Goal: Task Accomplishment & Management: Complete application form

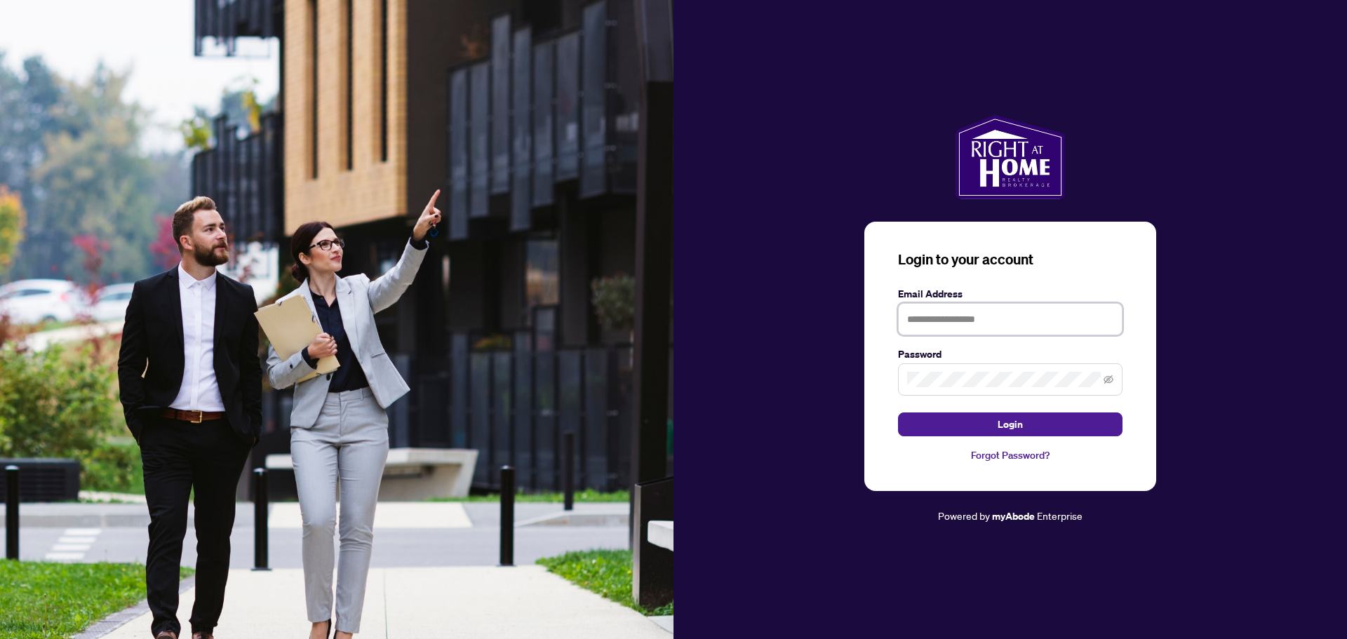
click at [939, 314] on input "text" at bounding box center [1010, 319] width 224 height 32
type input "**********"
click at [965, 422] on button "Login" at bounding box center [1010, 424] width 224 height 24
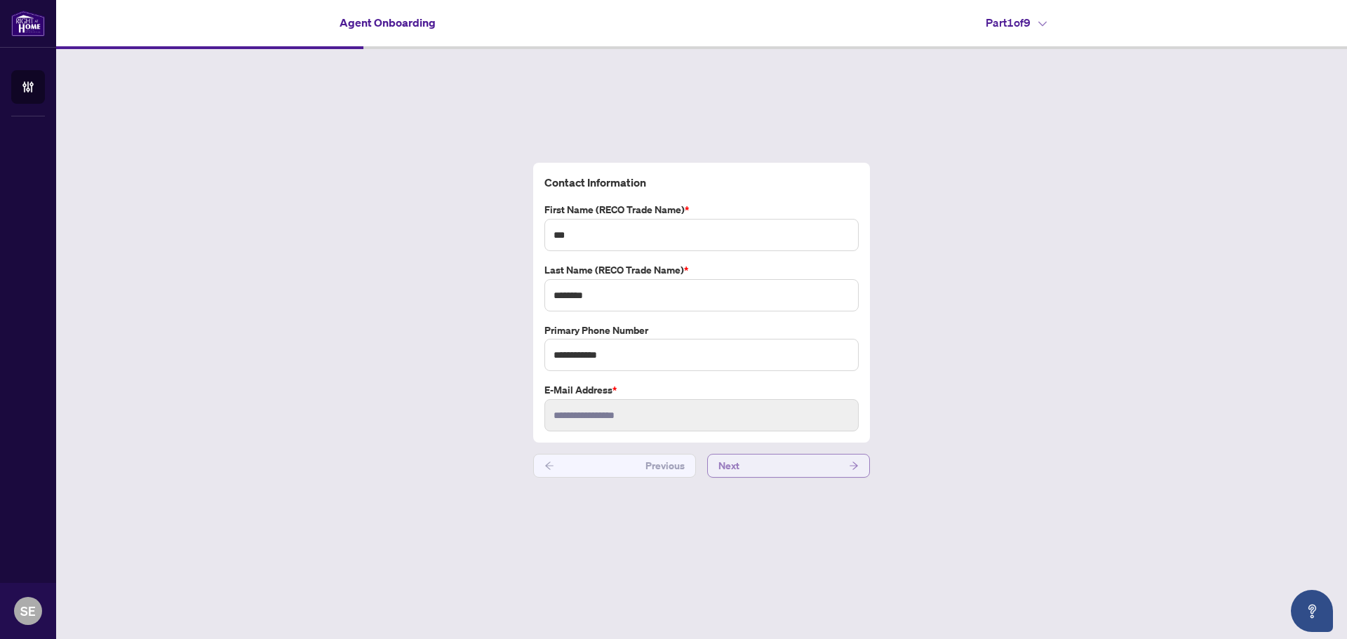
click at [823, 470] on button "Next" at bounding box center [788, 466] width 163 height 24
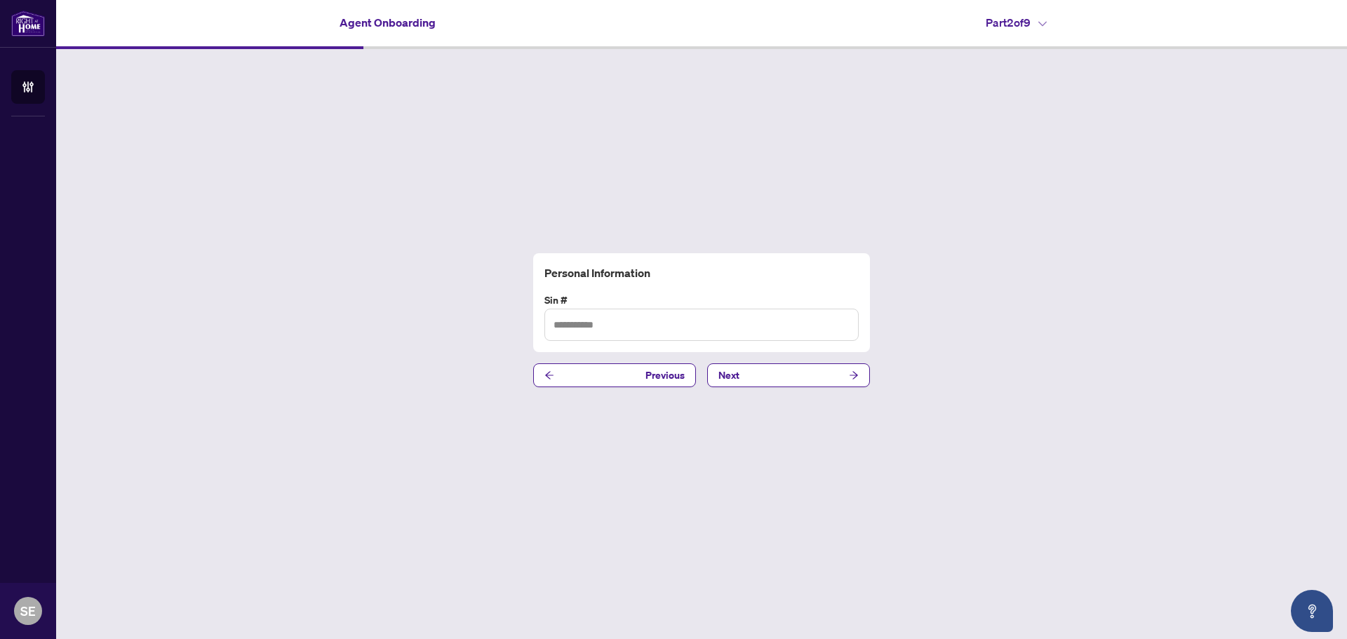
type input "*********"
click at [778, 388] on div "Personal Information Sin # ********* Previous Next" at bounding box center [701, 320] width 1290 height 542
click at [778, 382] on button "Next" at bounding box center [788, 375] width 163 height 24
click at [628, 316] on input "text" at bounding box center [701, 325] width 314 height 32
type input "**********"
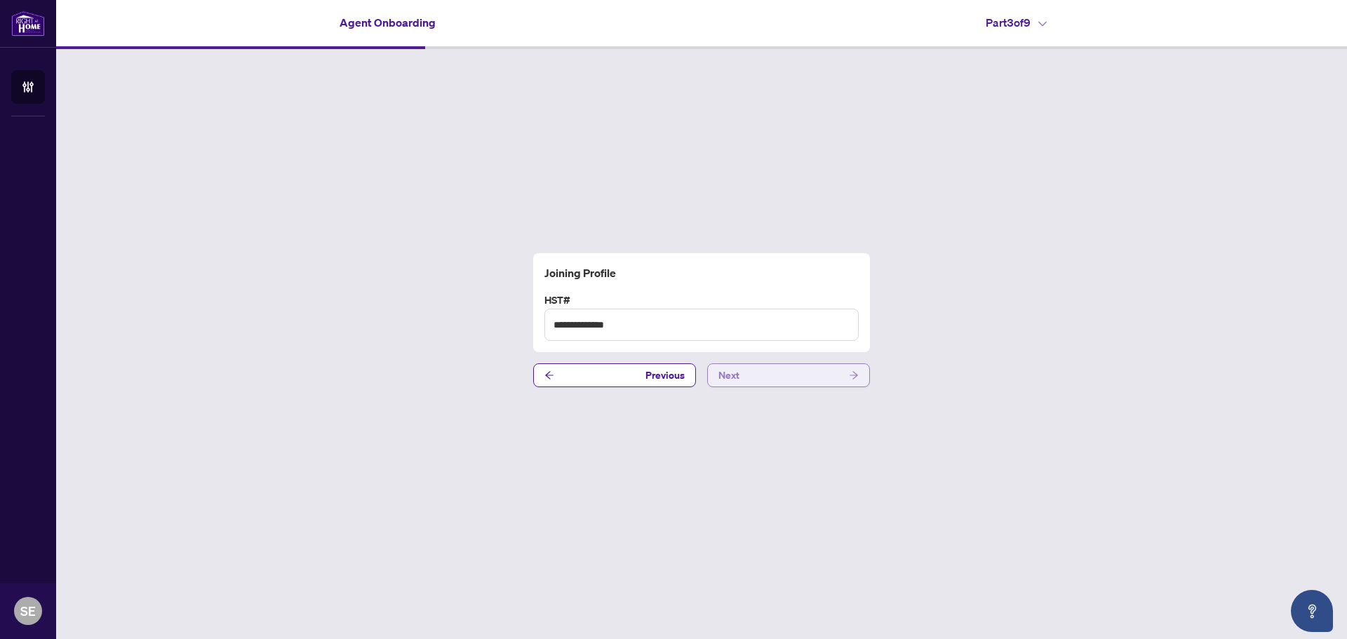
click at [778, 374] on button "Next" at bounding box center [788, 375] width 163 height 24
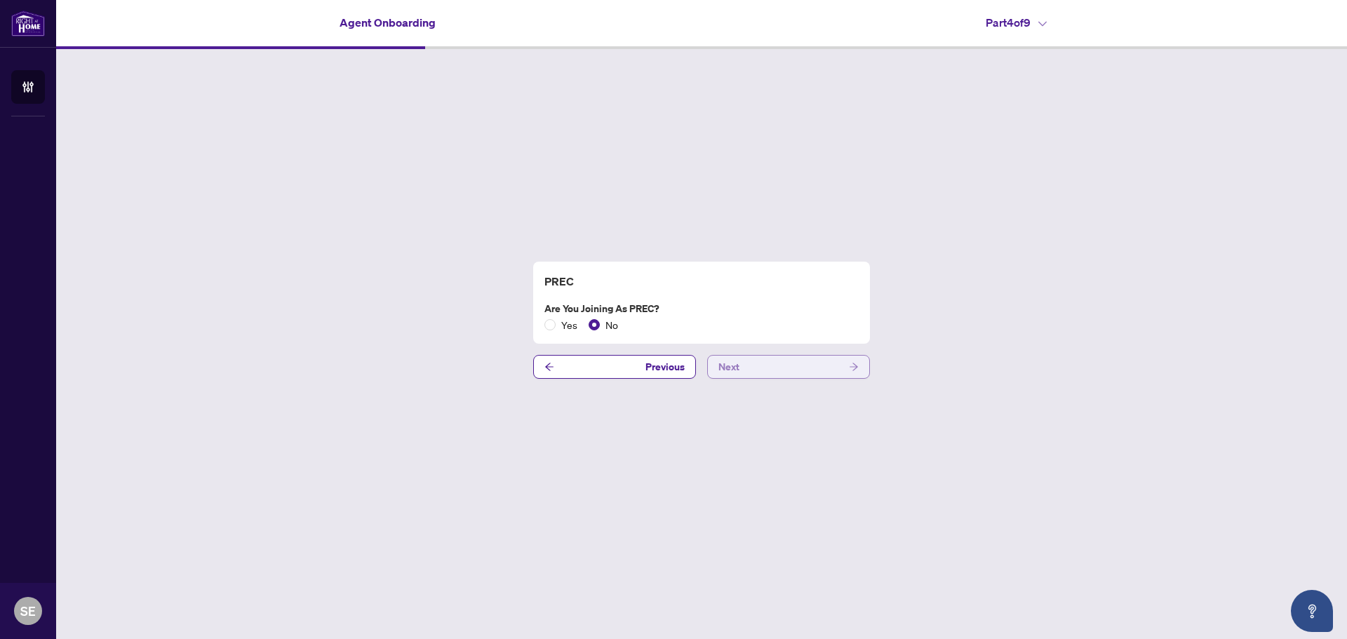
click at [805, 368] on button "Next" at bounding box center [788, 367] width 163 height 24
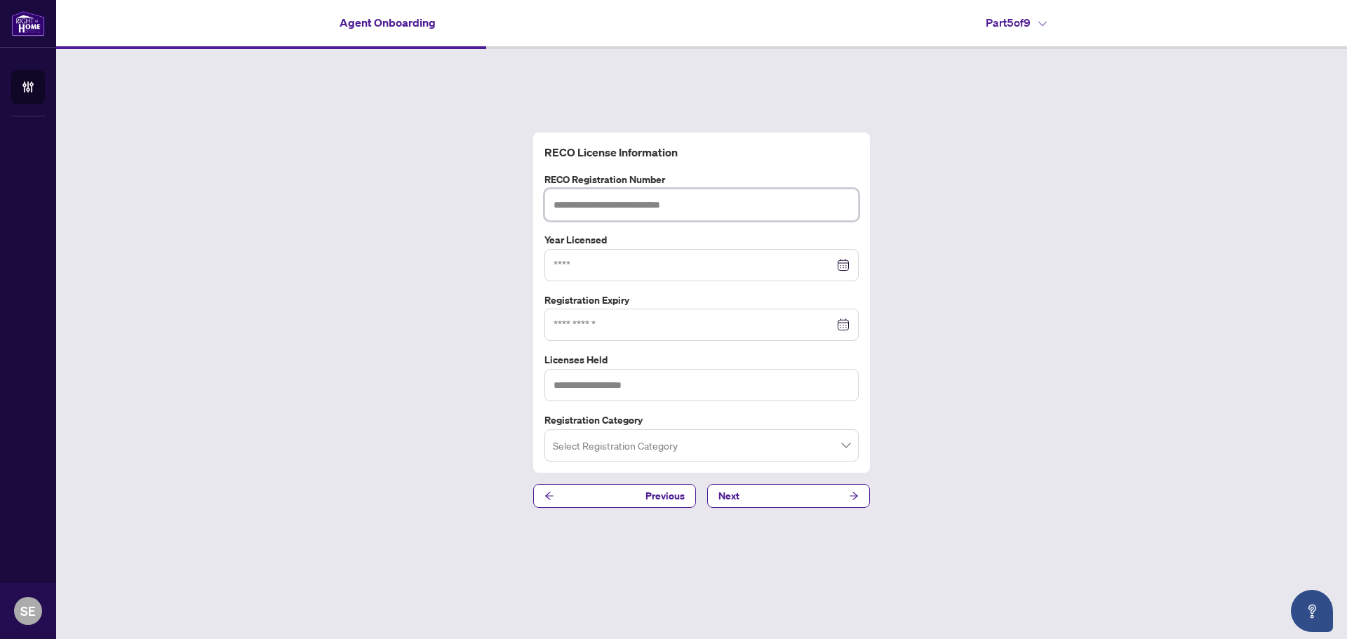
paste input "*******"
type input "*******"
click at [377, 367] on div "RECO License Information RECO Registration Number ******* Year Licensed Registr…" at bounding box center [701, 320] width 1290 height 542
click at [846, 264] on div at bounding box center [701, 264] width 296 height 15
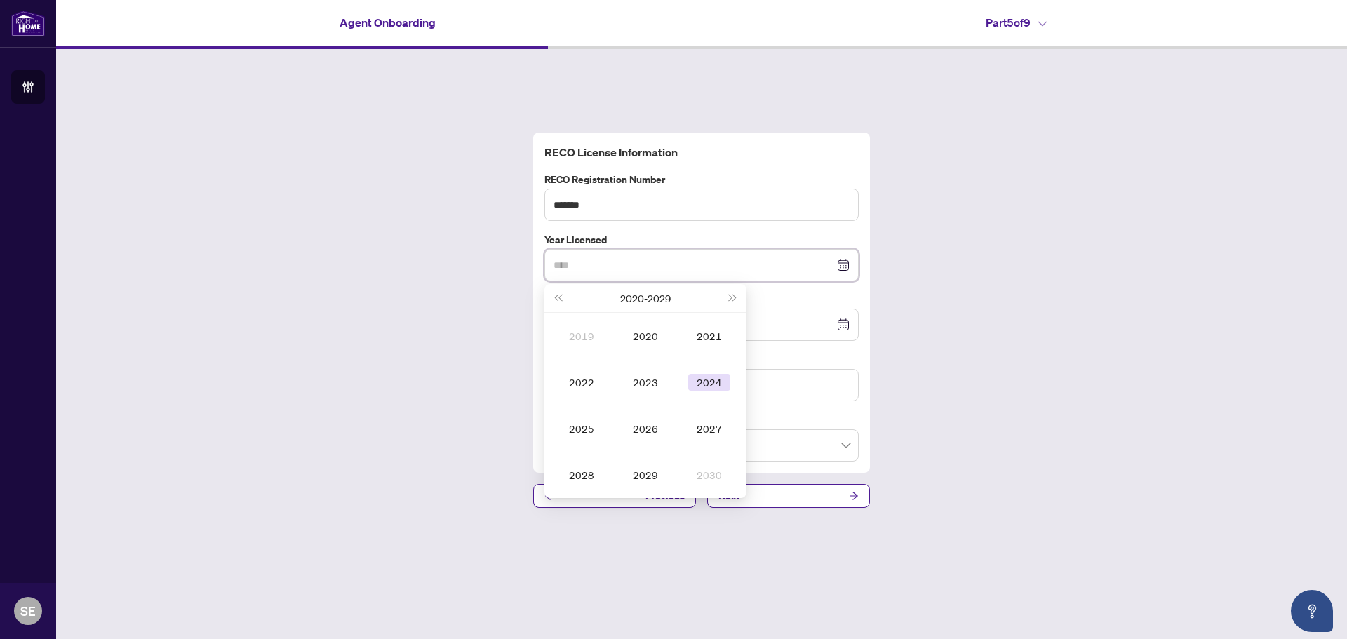
type input "****"
click at [708, 381] on div "2024" at bounding box center [709, 382] width 42 height 17
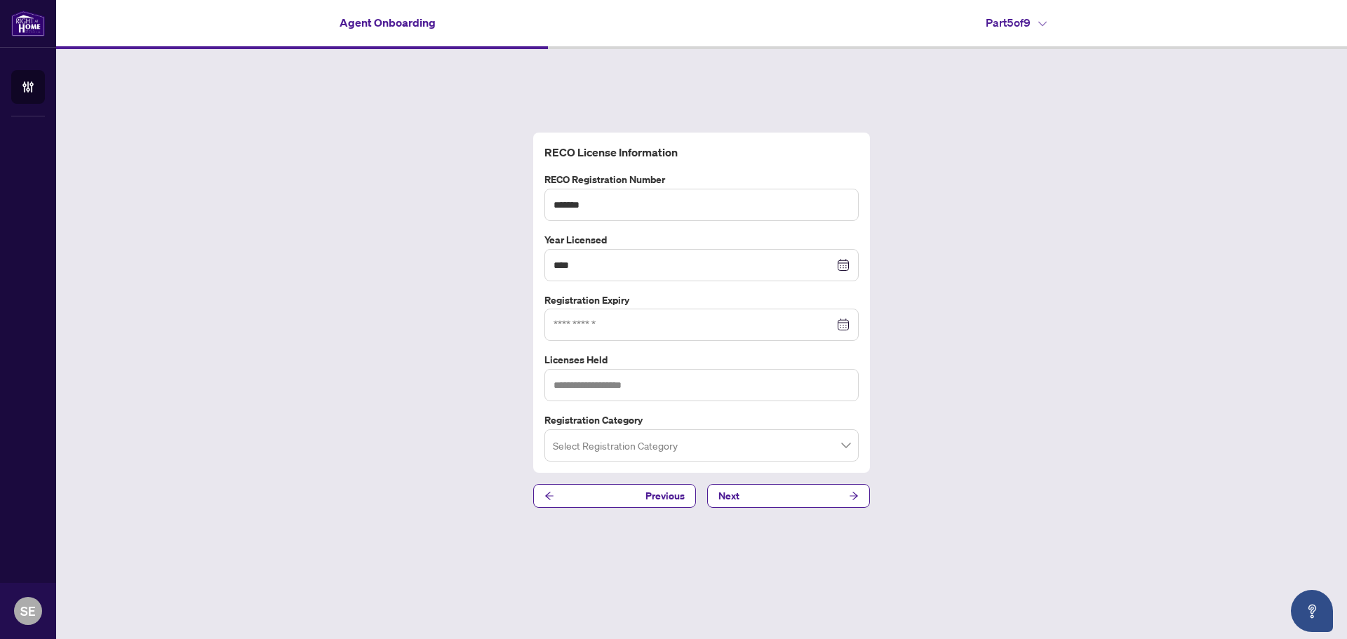
click at [847, 325] on div at bounding box center [701, 324] width 296 height 15
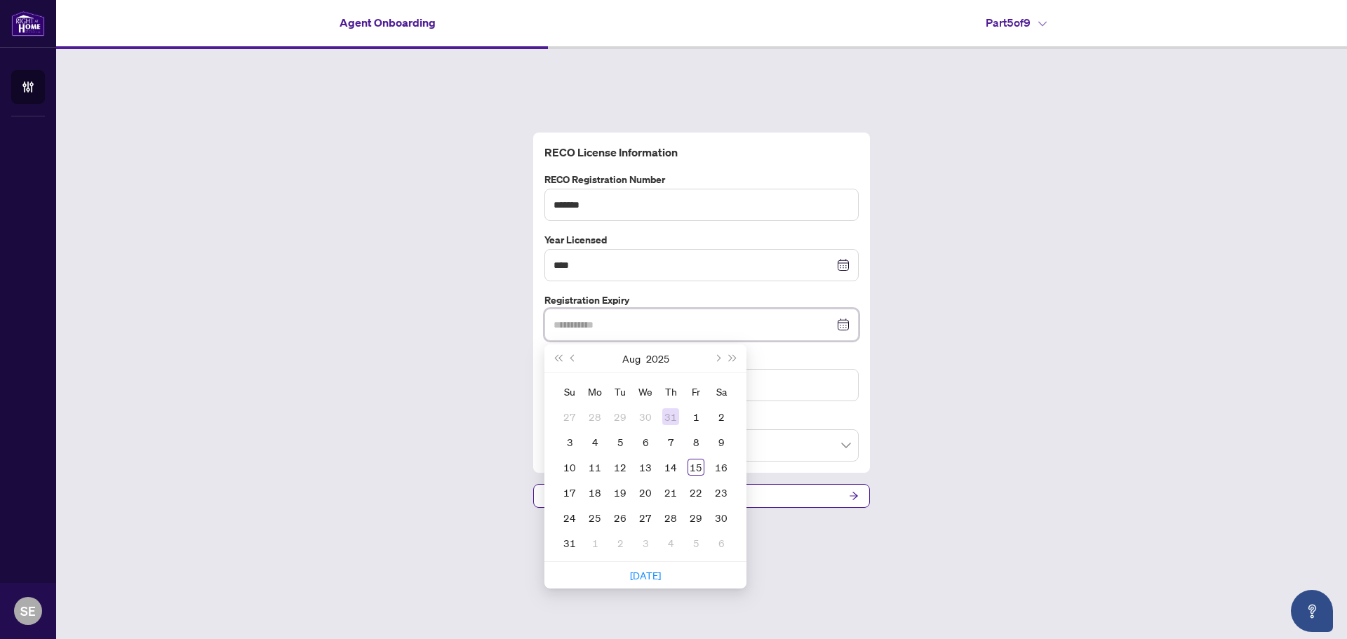
type input "**********"
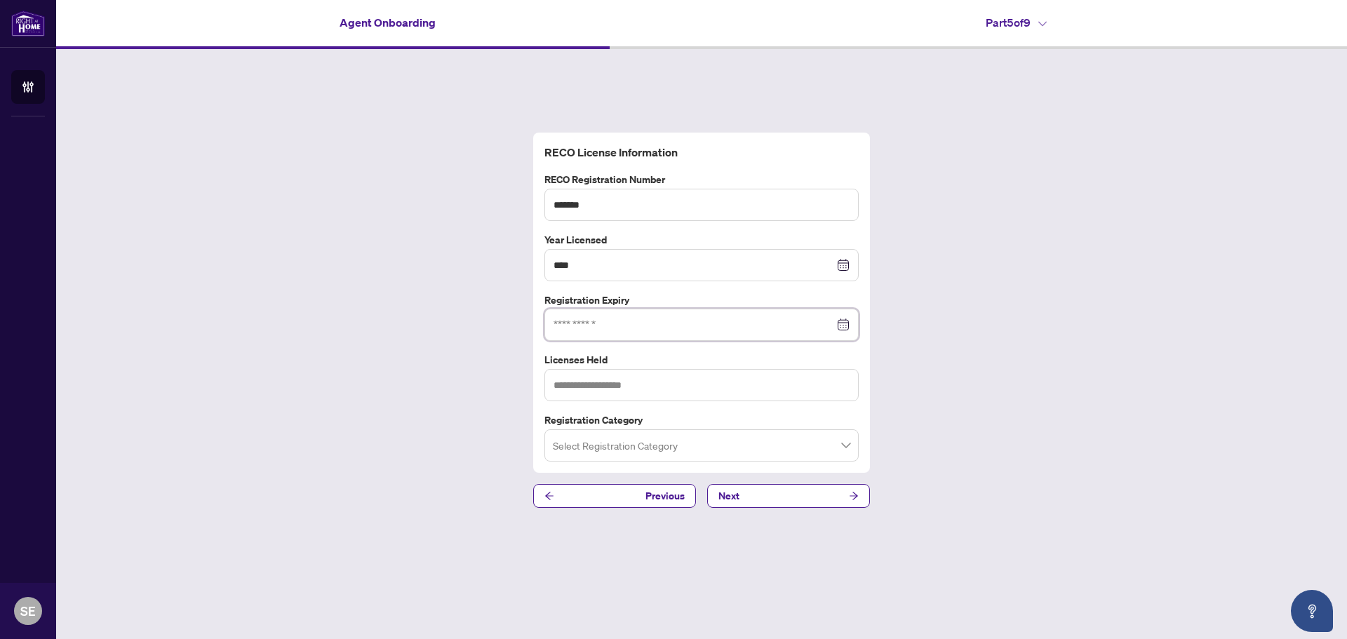
click at [845, 323] on div at bounding box center [701, 324] width 296 height 15
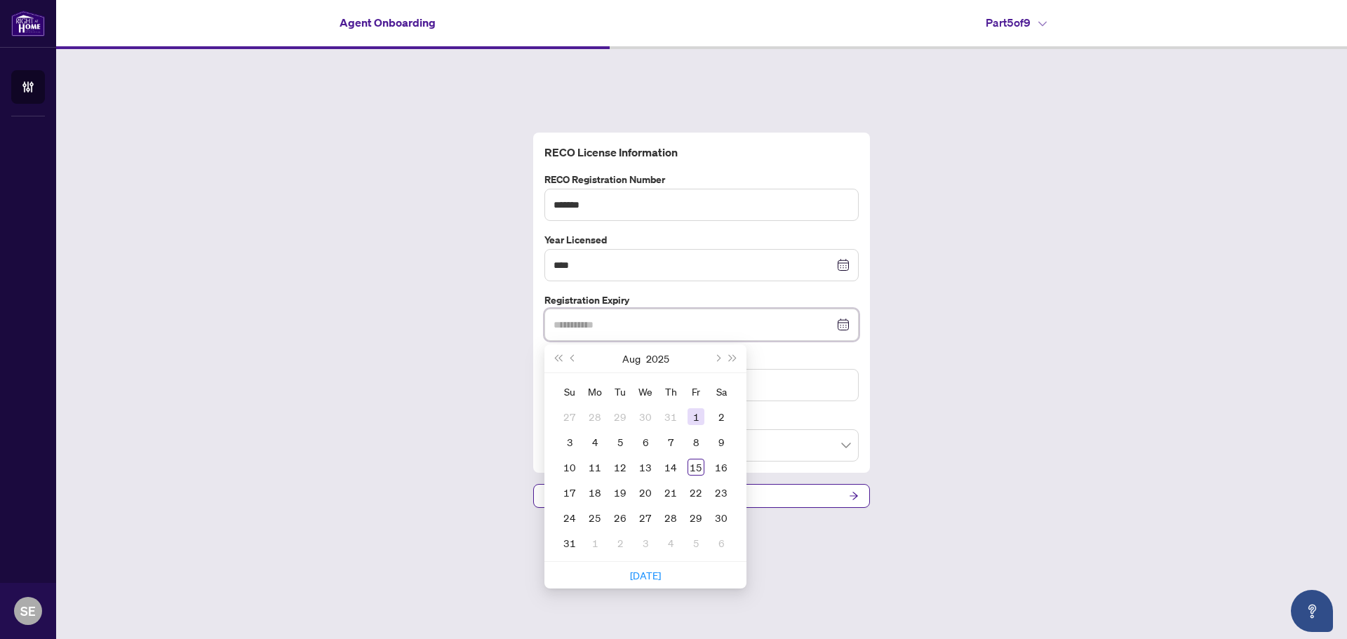
type input "**********"
click at [722, 358] on button "Next month (PageDown)" at bounding box center [716, 358] width 15 height 28
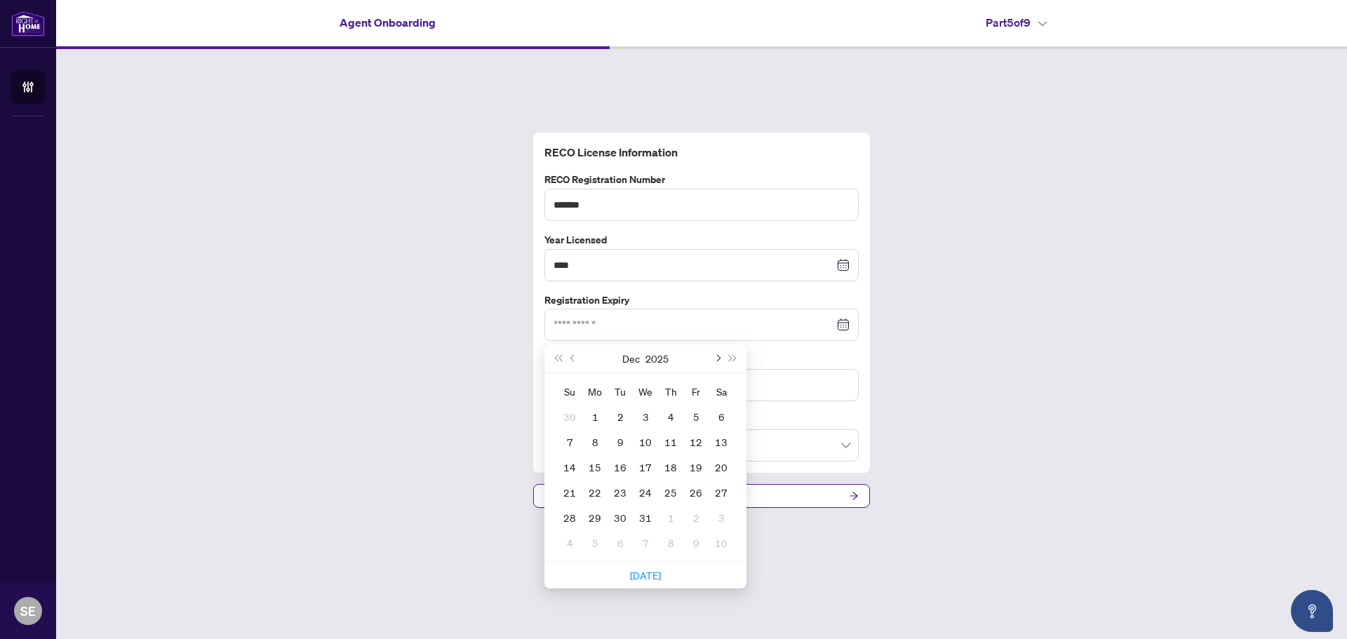
click at [722, 358] on button "Next month (PageDown)" at bounding box center [716, 358] width 15 height 28
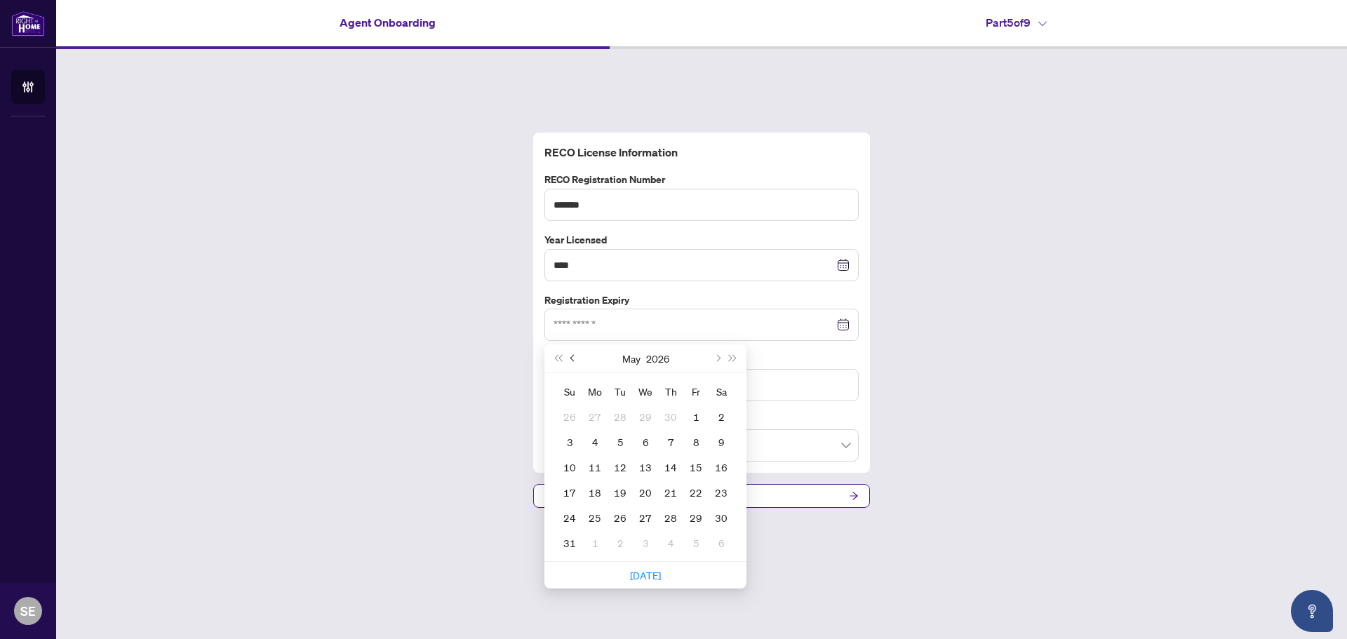
click at [574, 357] on span "Previous month (PageUp)" at bounding box center [573, 358] width 7 height 7
type input "**********"
click at [694, 469] on div "20" at bounding box center [695, 467] width 17 height 17
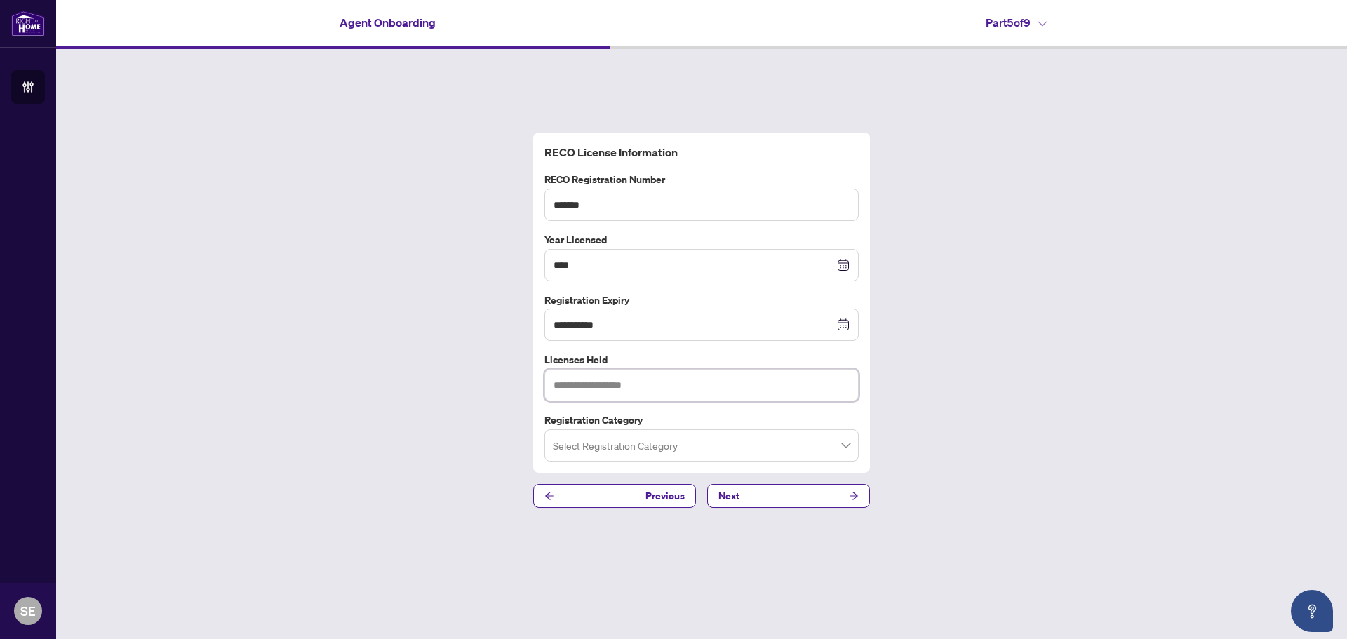
click at [816, 388] on input "text" at bounding box center [701, 385] width 314 height 32
drag, startPoint x: 608, startPoint y: 353, endPoint x: 538, endPoint y: 354, distance: 70.1
click at [538, 354] on div "**********" at bounding box center [701, 303] width 337 height 341
click at [717, 441] on input "search" at bounding box center [695, 447] width 285 height 31
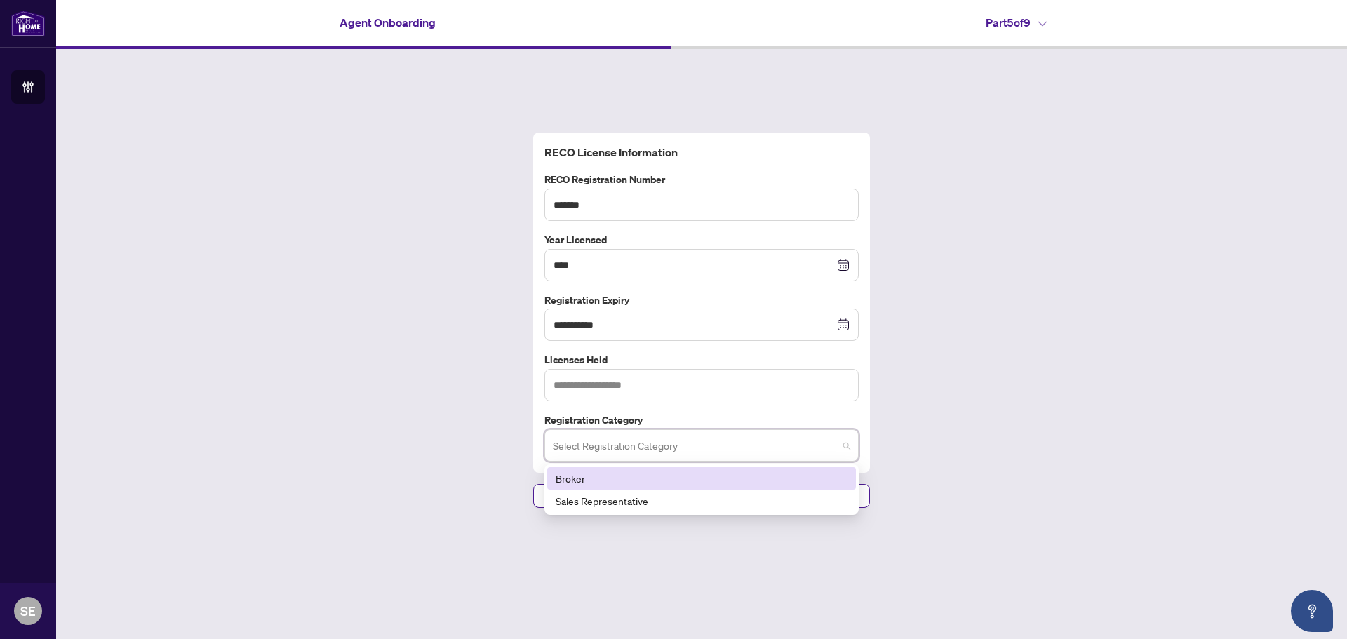
click at [712, 450] on input "search" at bounding box center [695, 447] width 285 height 31
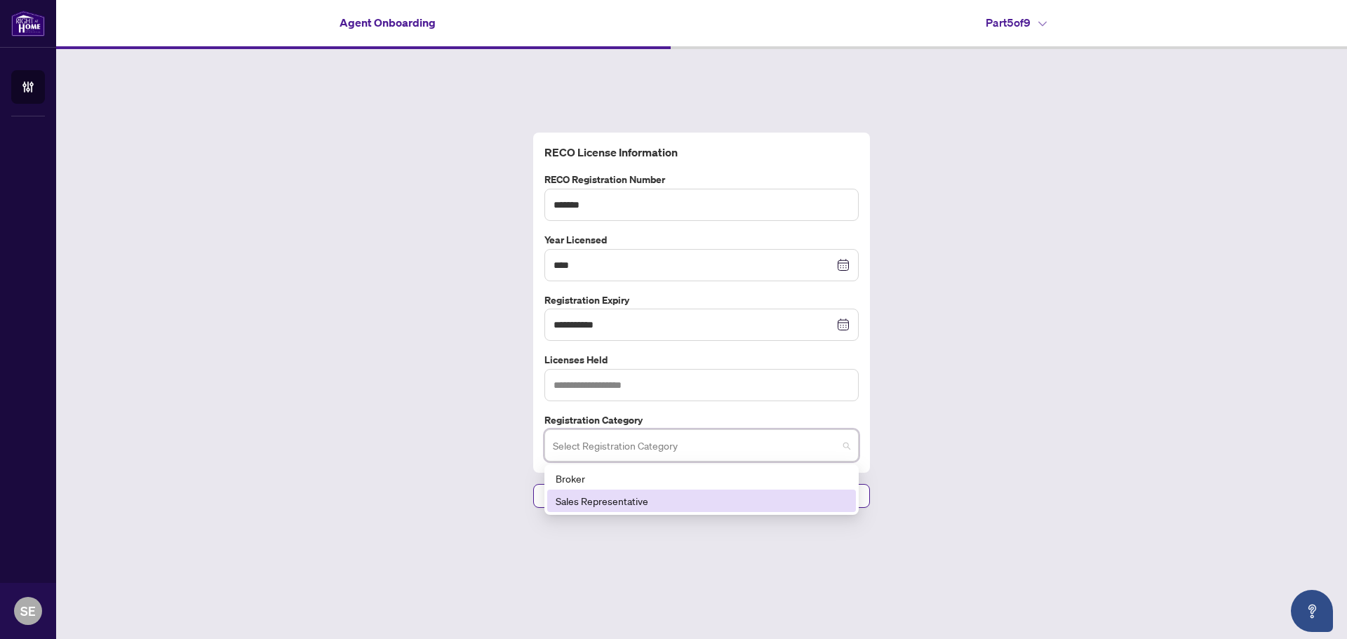
click at [591, 503] on div "Sales Representative" at bounding box center [701, 500] width 292 height 15
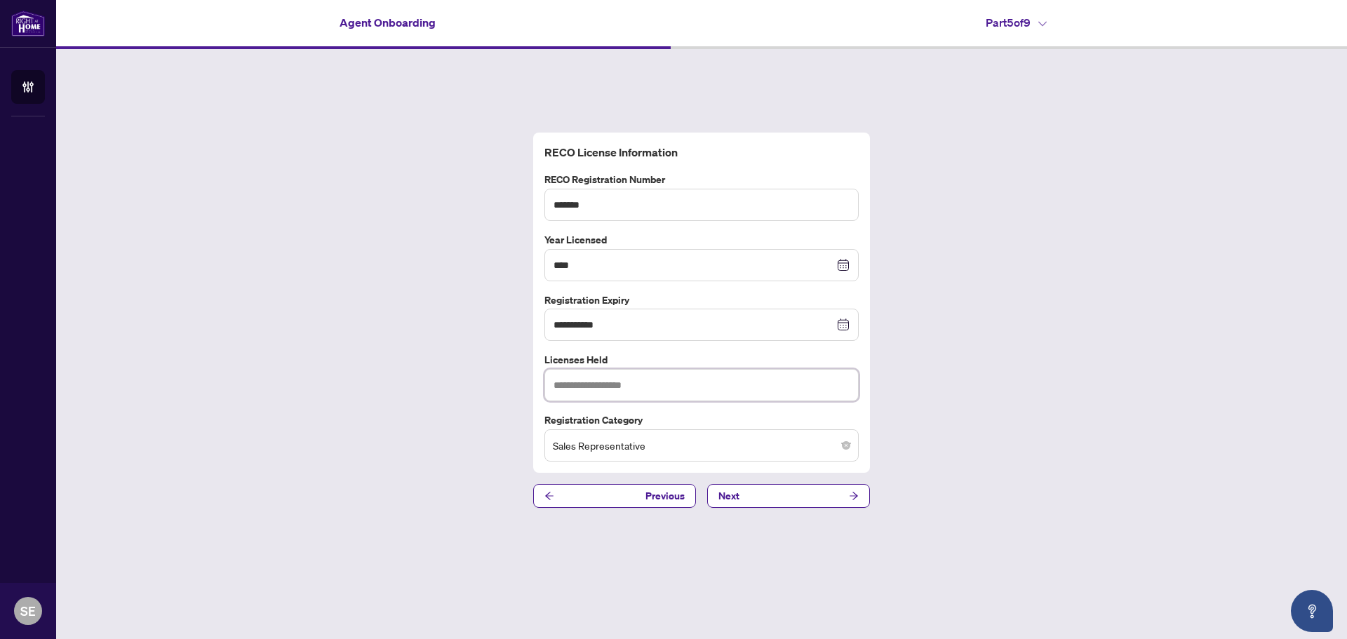
click at [597, 388] on input "text" at bounding box center [701, 385] width 314 height 32
type input "**********"
click at [1032, 482] on div "**********" at bounding box center [701, 320] width 1290 height 542
click at [828, 498] on button "Next" at bounding box center [788, 496] width 163 height 24
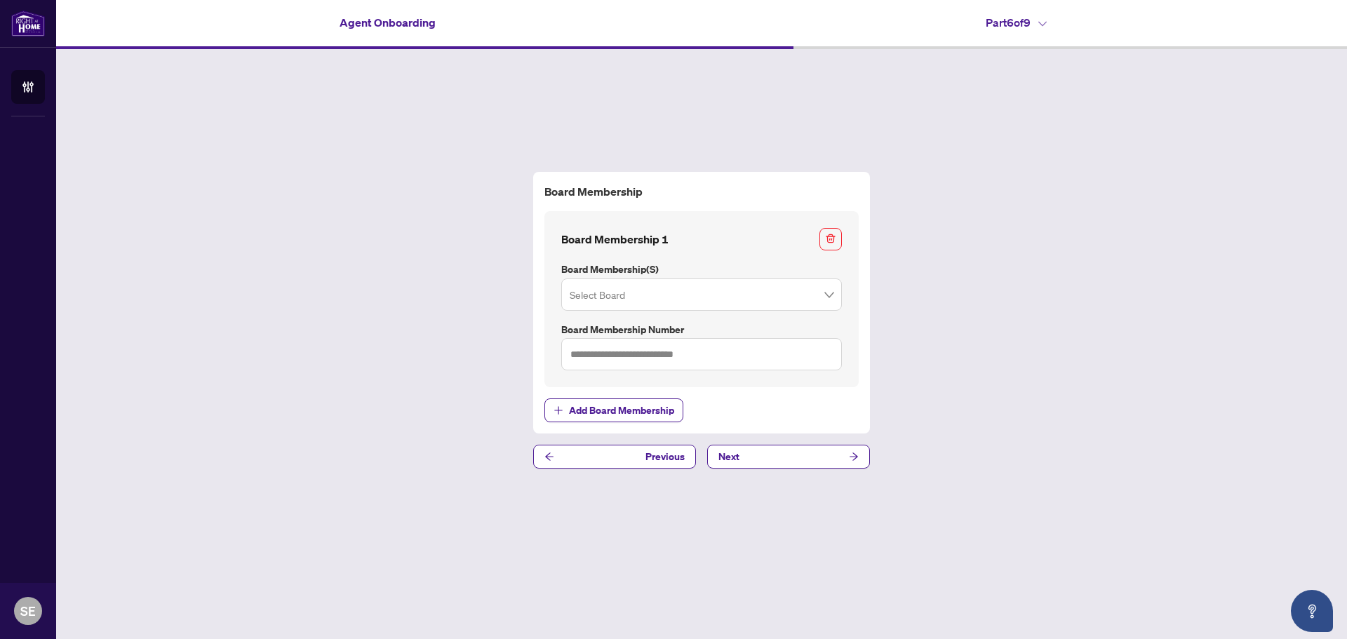
click at [823, 292] on span at bounding box center [701, 294] width 264 height 27
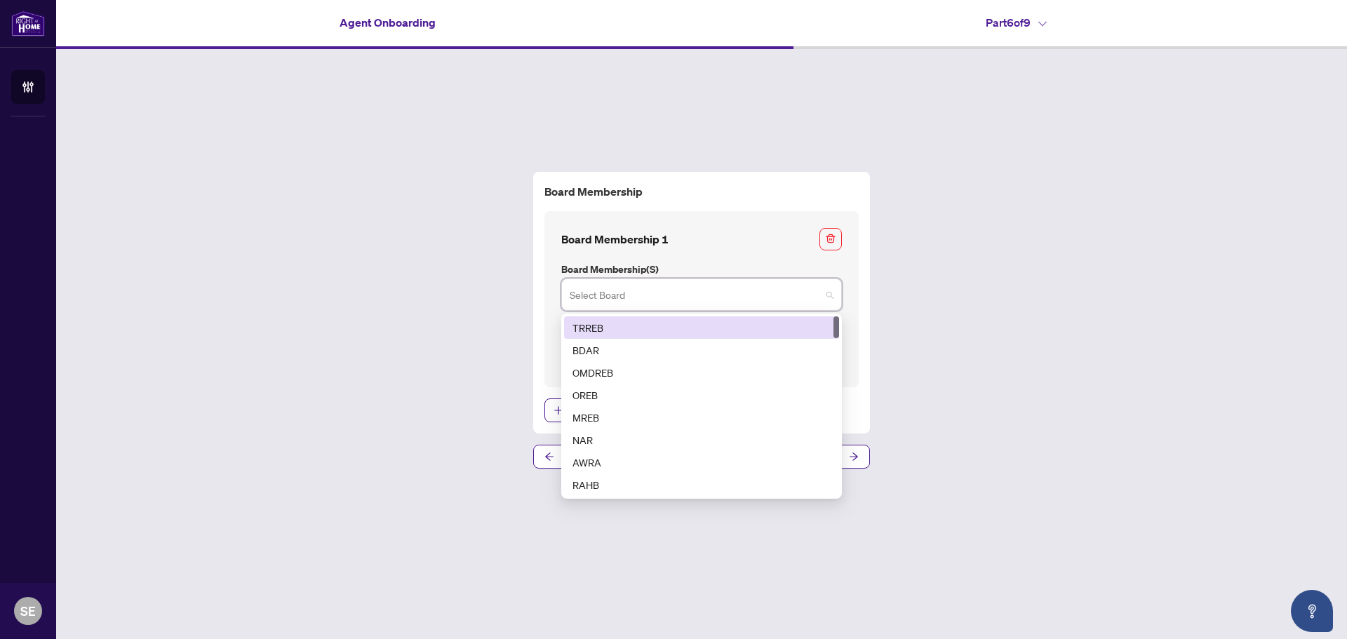
click at [617, 320] on div "TRREB" at bounding box center [701, 327] width 258 height 15
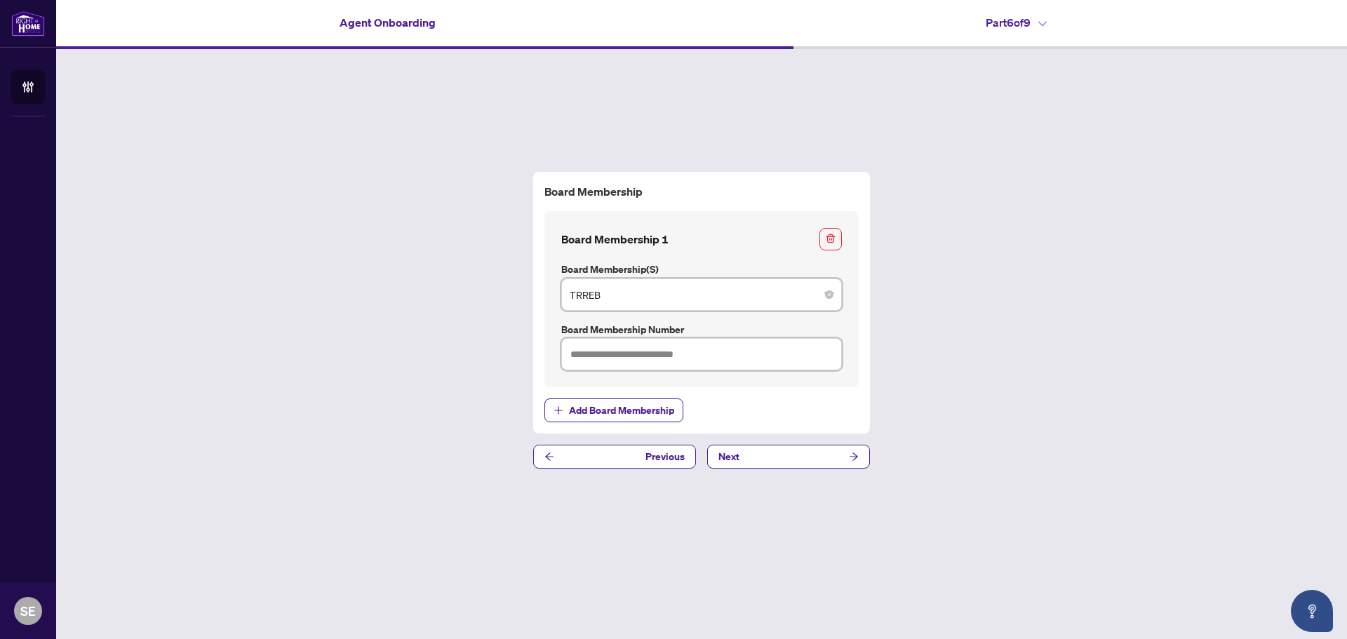
click at [694, 358] on input "text" at bounding box center [701, 354] width 281 height 32
type input "*******"
click at [944, 387] on div "Board Membership Board Membership 1 Board Membership(s) TRREB 1 2 TRREB BDAR OM…" at bounding box center [701, 320] width 1290 height 542
click at [799, 459] on button "Next" at bounding box center [788, 457] width 163 height 24
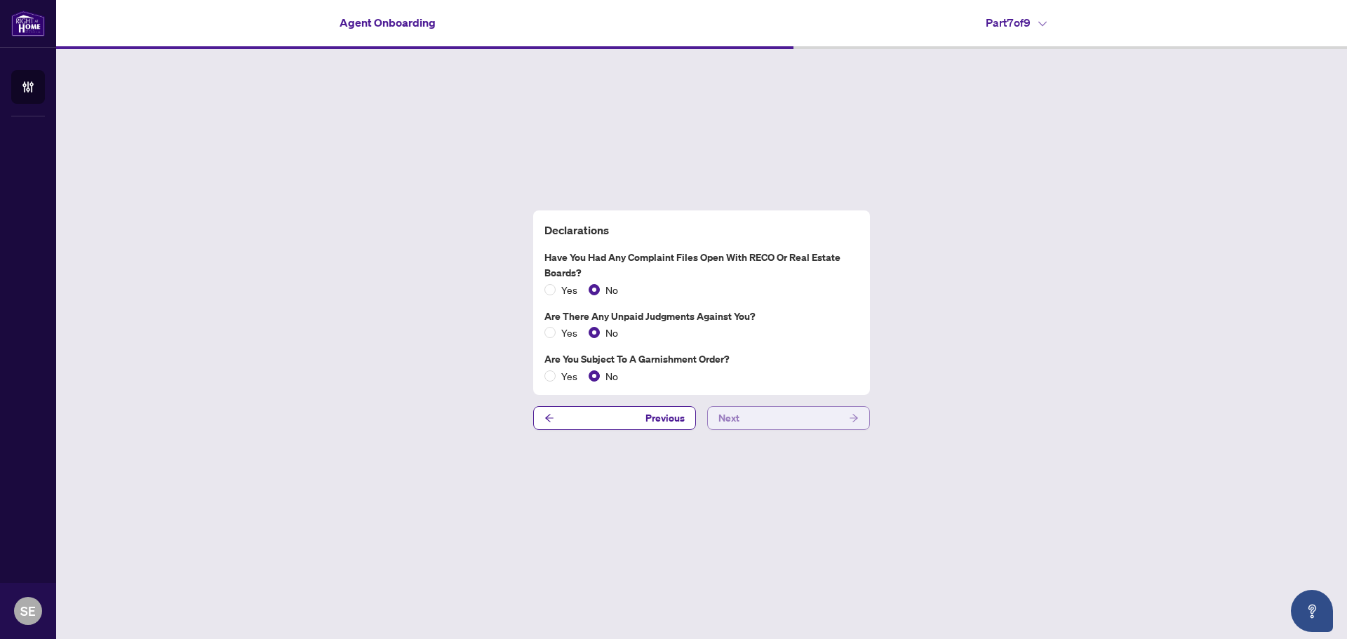
click at [783, 422] on button "Next" at bounding box center [788, 418] width 163 height 24
click at [769, 424] on button "Next" at bounding box center [788, 418] width 163 height 24
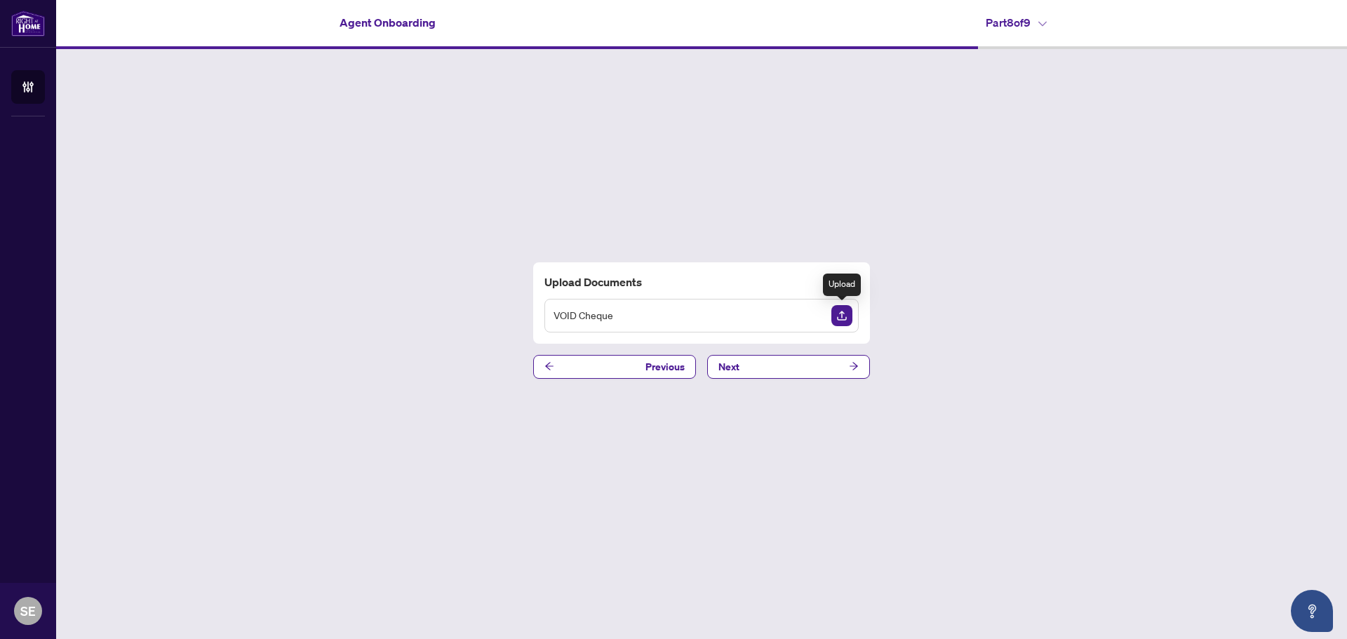
click at [836, 313] on img "Upload Document" at bounding box center [841, 315] width 21 height 21
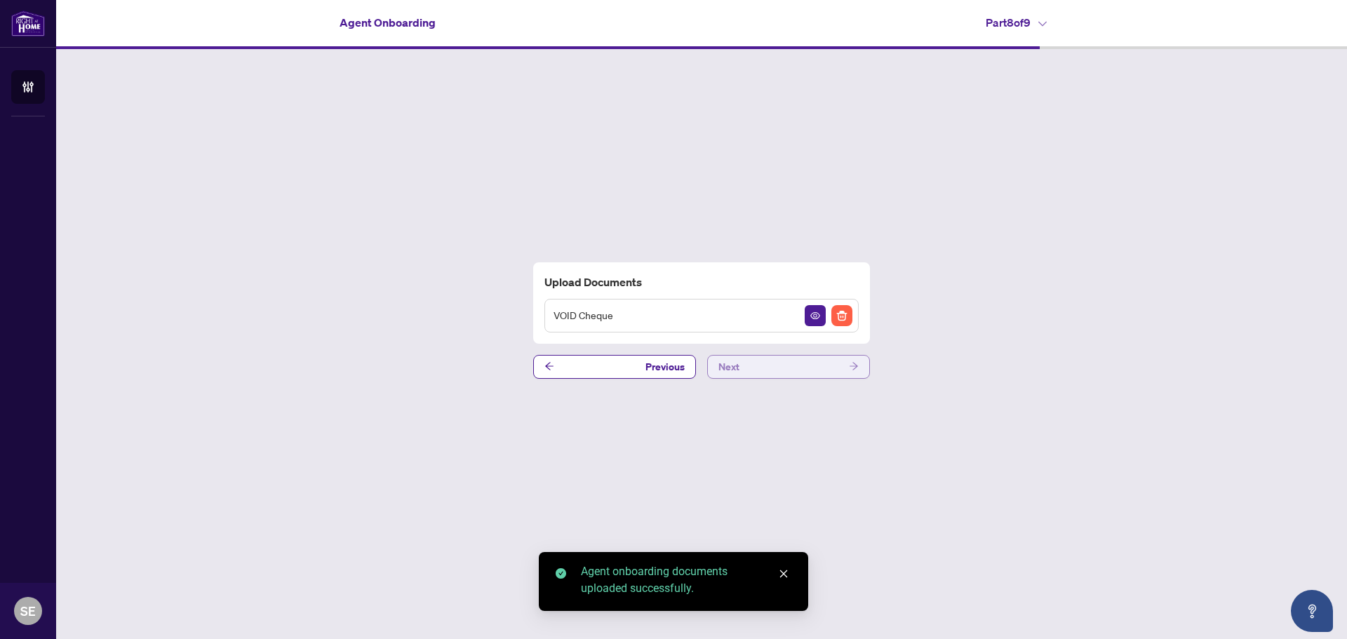
click at [814, 371] on button "Next" at bounding box center [788, 367] width 163 height 24
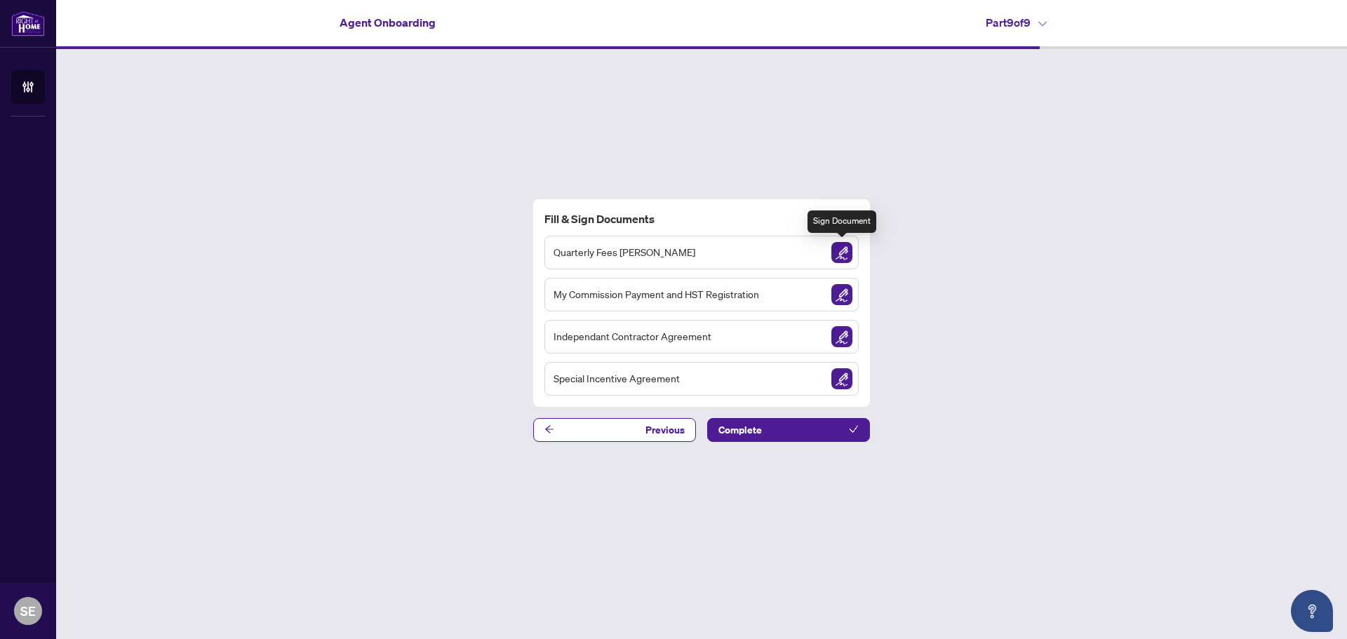
click at [841, 250] on img "Sign Document" at bounding box center [841, 252] width 21 height 21
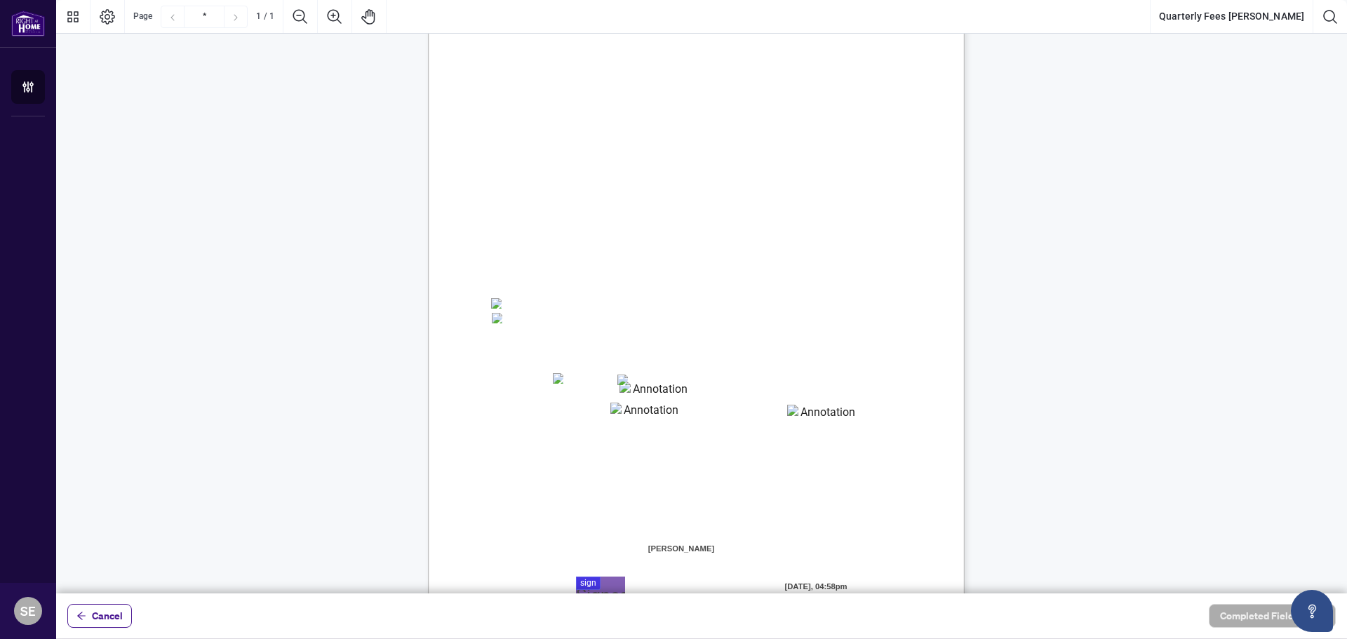
scroll to position [140, 0]
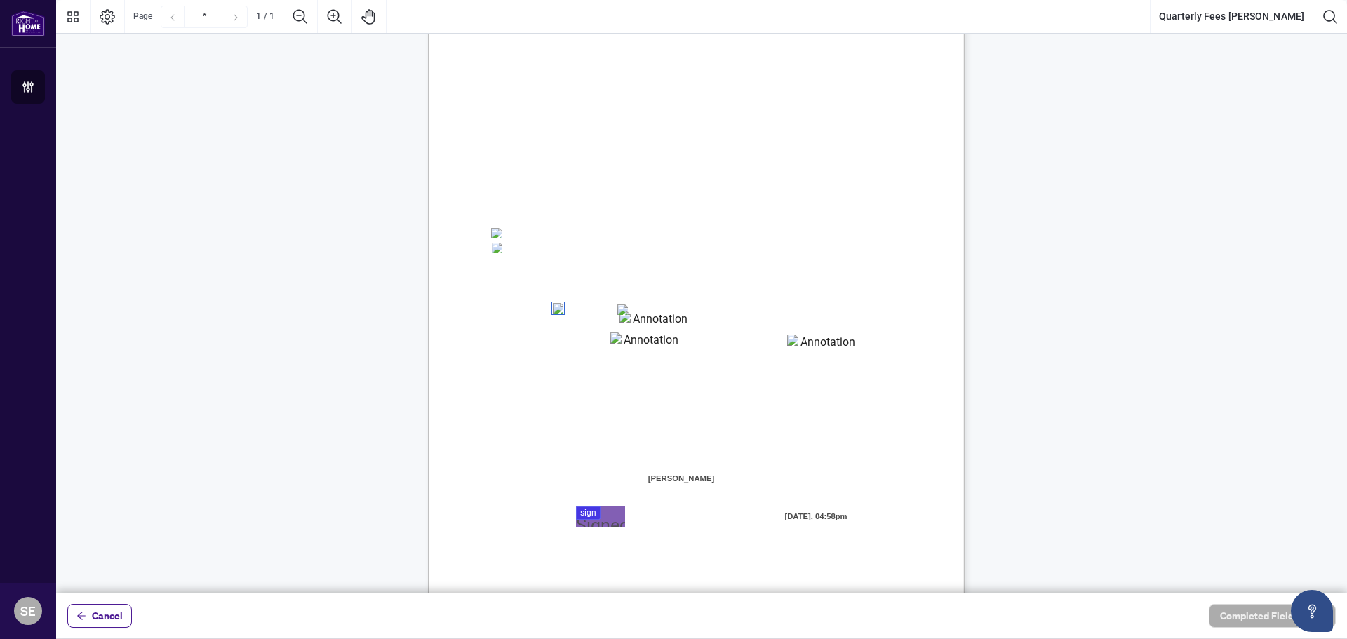
click at [569, 311] on span "VISA" at bounding box center [574, 307] width 20 height 11
click at [540, 329] on span "Card Number:" at bounding box center [516, 329] width 48 height 11
click at [661, 329] on textarea "01K2QCGAVD4QDE5EB204X7EYK9" at bounding box center [654, 321] width 70 height 21
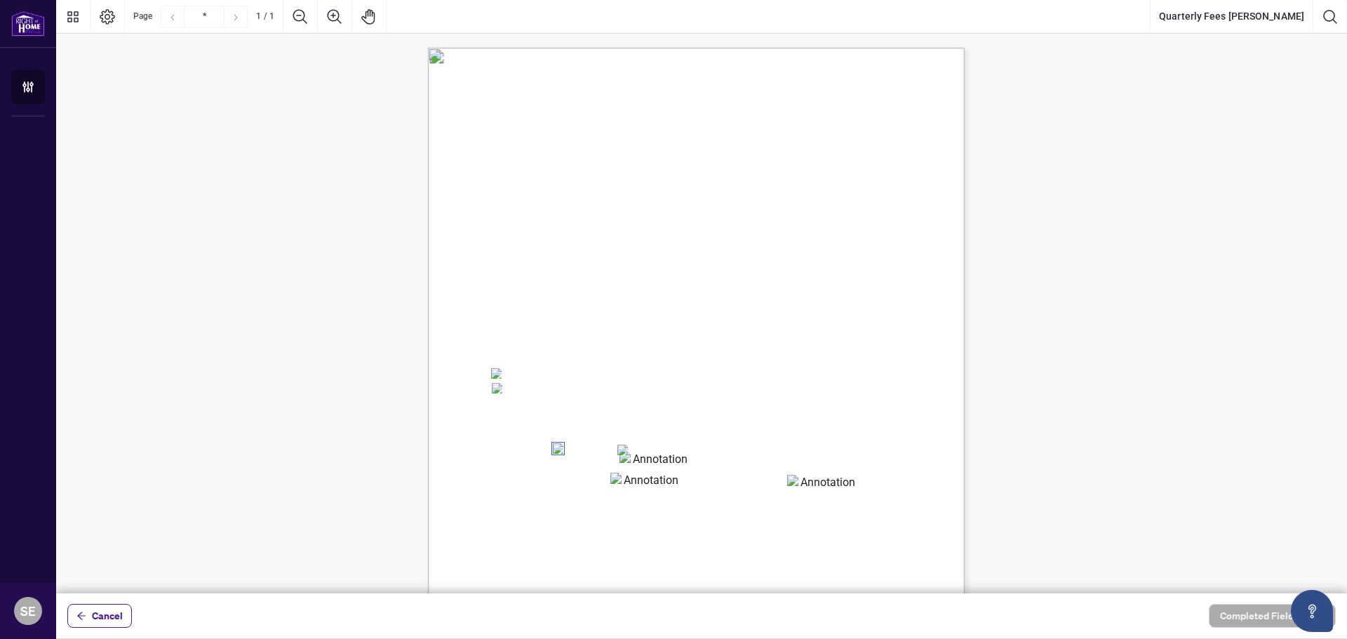
scroll to position [70, 0]
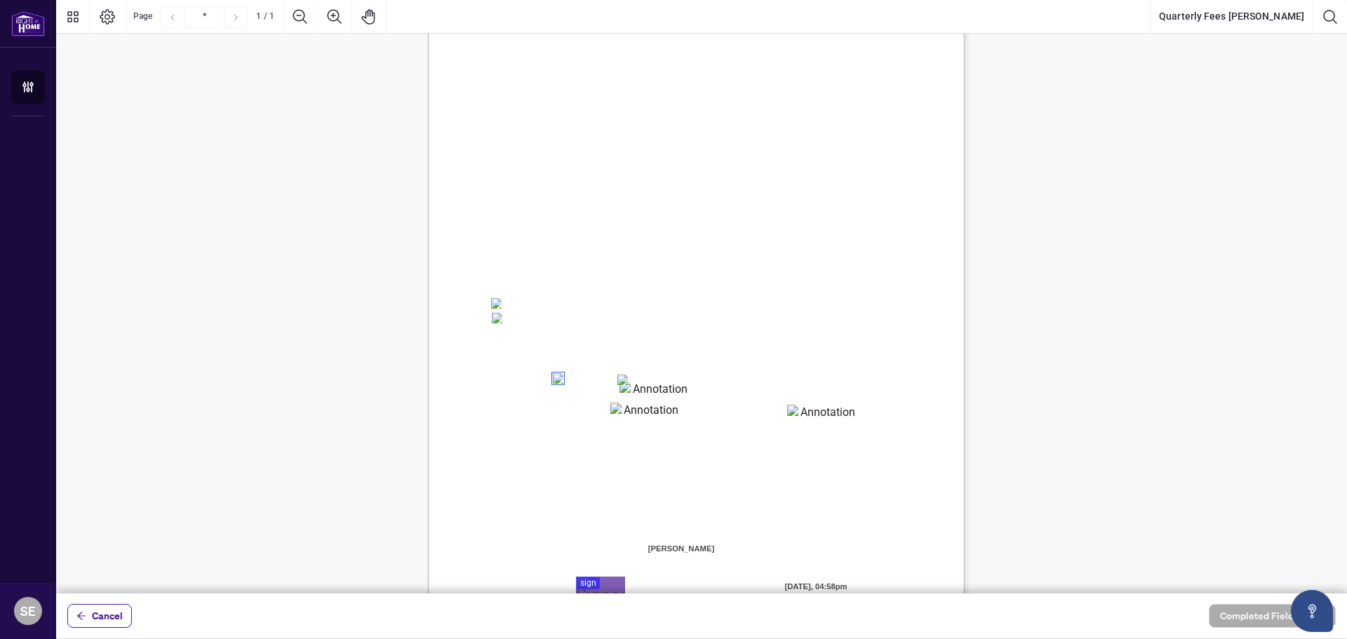
click at [642, 397] on textarea "01K2QCGAVD4QDE5EB204X7EYK9" at bounding box center [654, 392] width 70 height 21
type textarea "**********"
click at [614, 426] on div "Right at Home Realty, Brokerage Quarterly Fees Billing Authorization Quarterly …" at bounding box center [763, 412] width 670 height 868
click at [619, 417] on textarea "01K2QCGF3DQ64TXBGX9ZGSXT7Z" at bounding box center [645, 413] width 70 height 21
type textarea "*******"
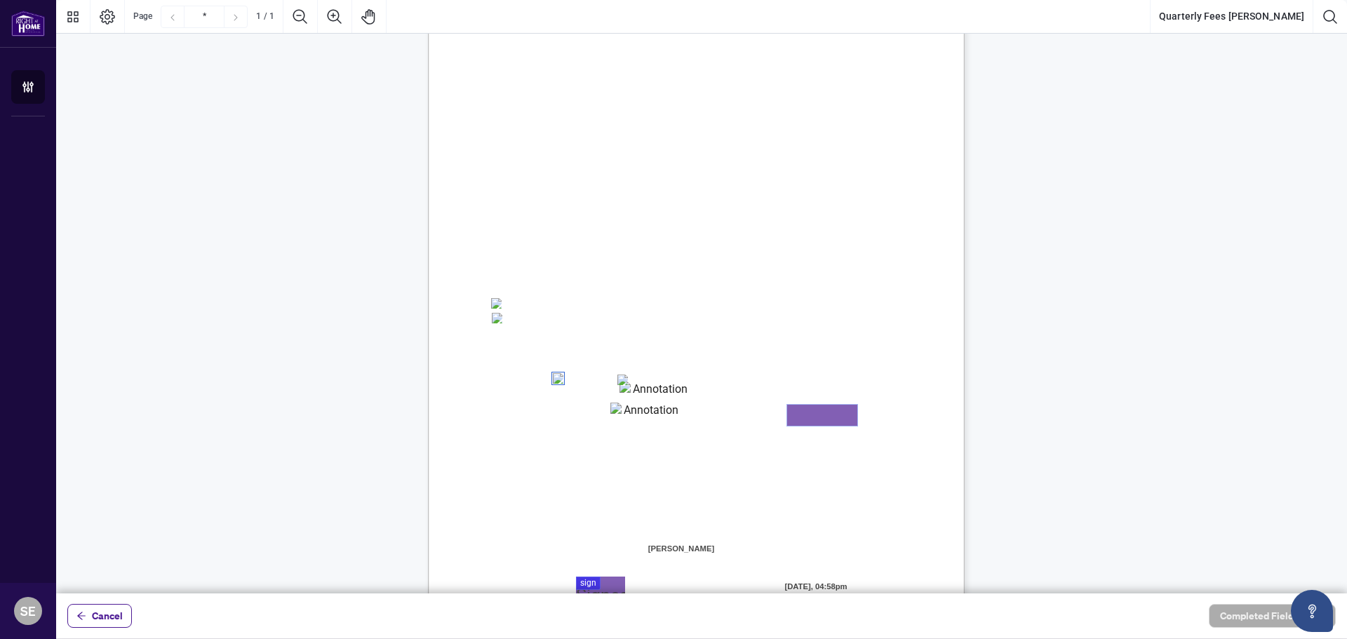
click at [821, 417] on textarea "01K2QCGGQXXYS1E23CF98XHHCZ" at bounding box center [822, 415] width 70 height 21
type textarea "***"
click at [1030, 439] on div "Right at Home Realty, Brokerage Quarterly Fees Billing Authorization Quarterly …" at bounding box center [701, 318] width 1290 height 708
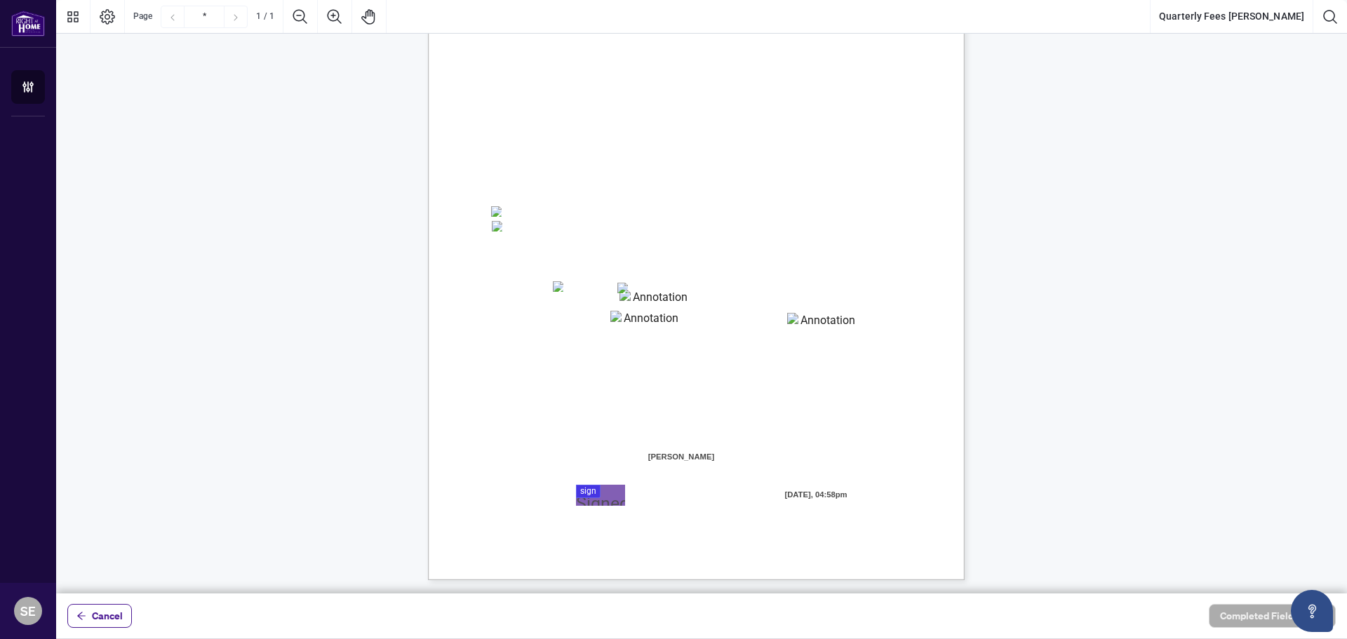
scroll to position [163, 0]
click at [595, 490] on div at bounding box center [701, 296] width 1290 height 593
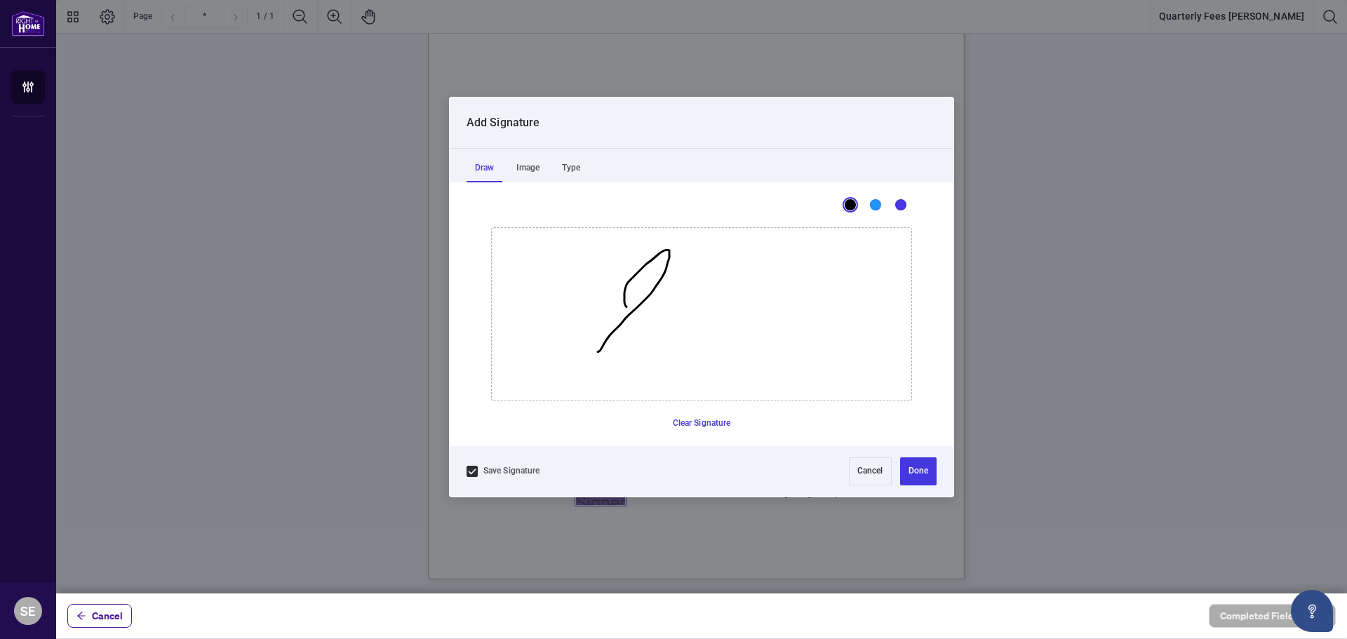
drag, startPoint x: 598, startPoint y: 351, endPoint x: 616, endPoint y: 340, distance: 22.0
click at [619, 341] on icon "Drawing canvas" at bounding box center [701, 314] width 419 height 173
click at [689, 425] on button "Clear Signature" at bounding box center [701, 423] width 69 height 22
drag, startPoint x: 617, startPoint y: 369, endPoint x: 717, endPoint y: 342, distance: 104.0
click at [717, 342] on icon "Drawing canvas" at bounding box center [701, 314] width 419 height 173
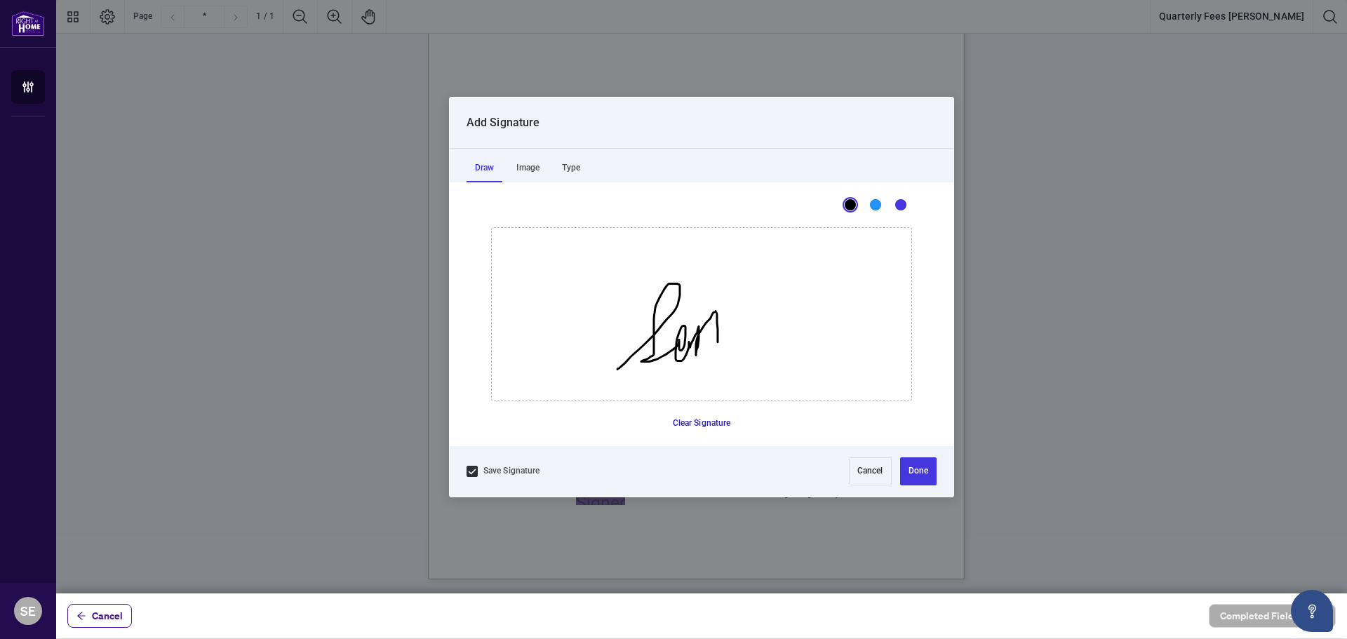
click at [698, 419] on button "Clear Signature" at bounding box center [701, 423] width 69 height 22
drag, startPoint x: 576, startPoint y: 382, endPoint x: 666, endPoint y: 366, distance: 90.4
click at [666, 366] on icon "Drawing canvas" at bounding box center [701, 314] width 419 height 173
drag, startPoint x: 696, startPoint y: 419, endPoint x: 679, endPoint y: 393, distance: 31.5
click at [694, 419] on button "Clear Signature" at bounding box center [701, 423] width 69 height 22
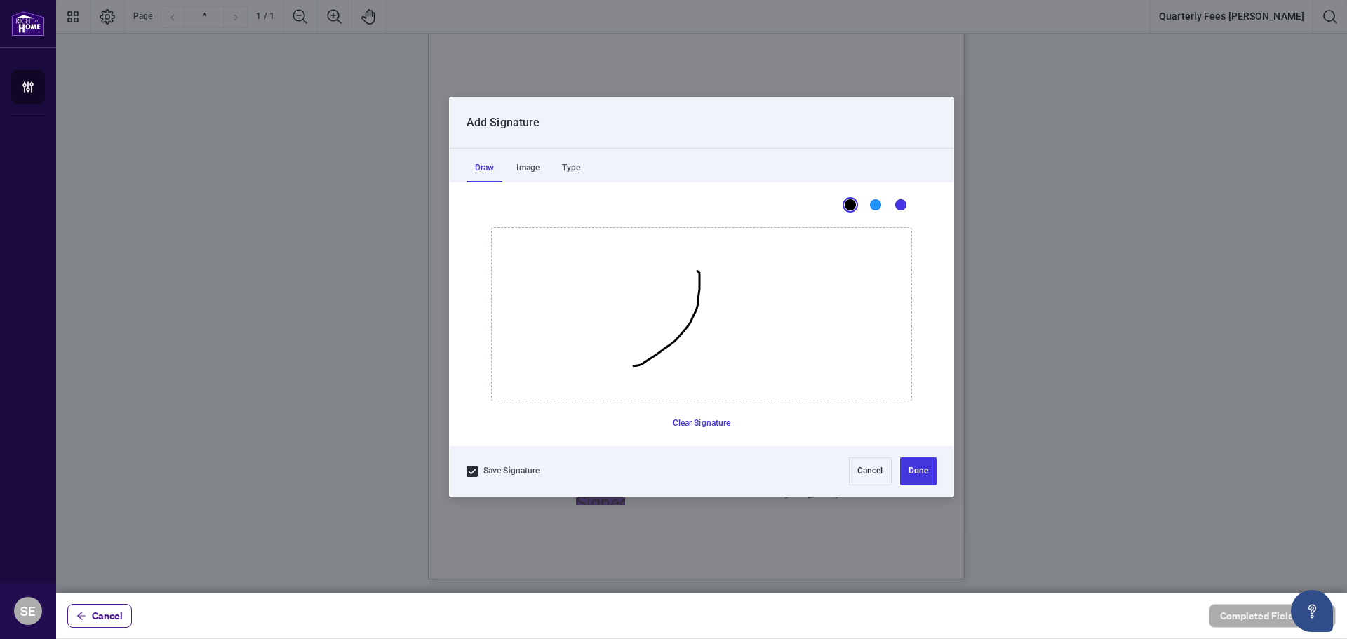
drag, startPoint x: 633, startPoint y: 365, endPoint x: 689, endPoint y: 287, distance: 96.5
click at [689, 287] on icon "Drawing canvas" at bounding box center [701, 314] width 419 height 173
drag, startPoint x: 708, startPoint y: 420, endPoint x: 655, endPoint y: 360, distance: 80.0
click at [708, 420] on button "Clear Signature" at bounding box center [701, 423] width 69 height 22
drag, startPoint x: 637, startPoint y: 354, endPoint x: 941, endPoint y: 318, distance: 306.6
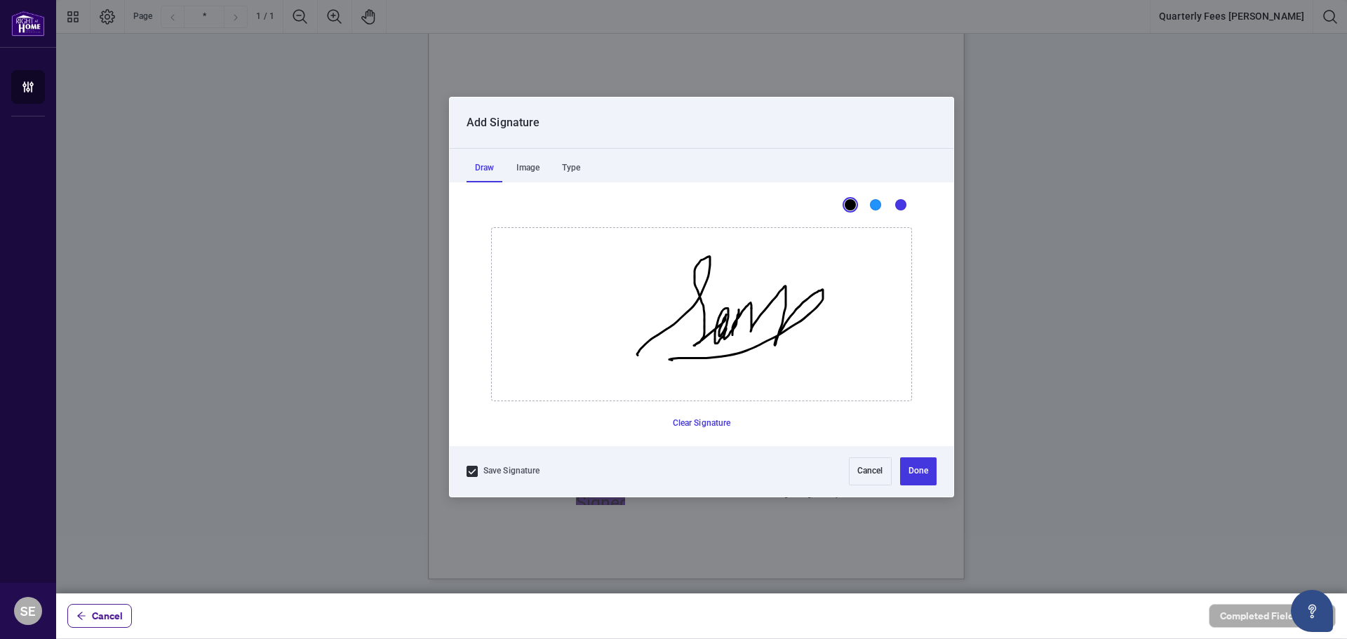
click at [911, 318] on icon "Drawing canvas" at bounding box center [701, 314] width 419 height 173
click at [918, 465] on button "Done" at bounding box center [918, 471] width 36 height 28
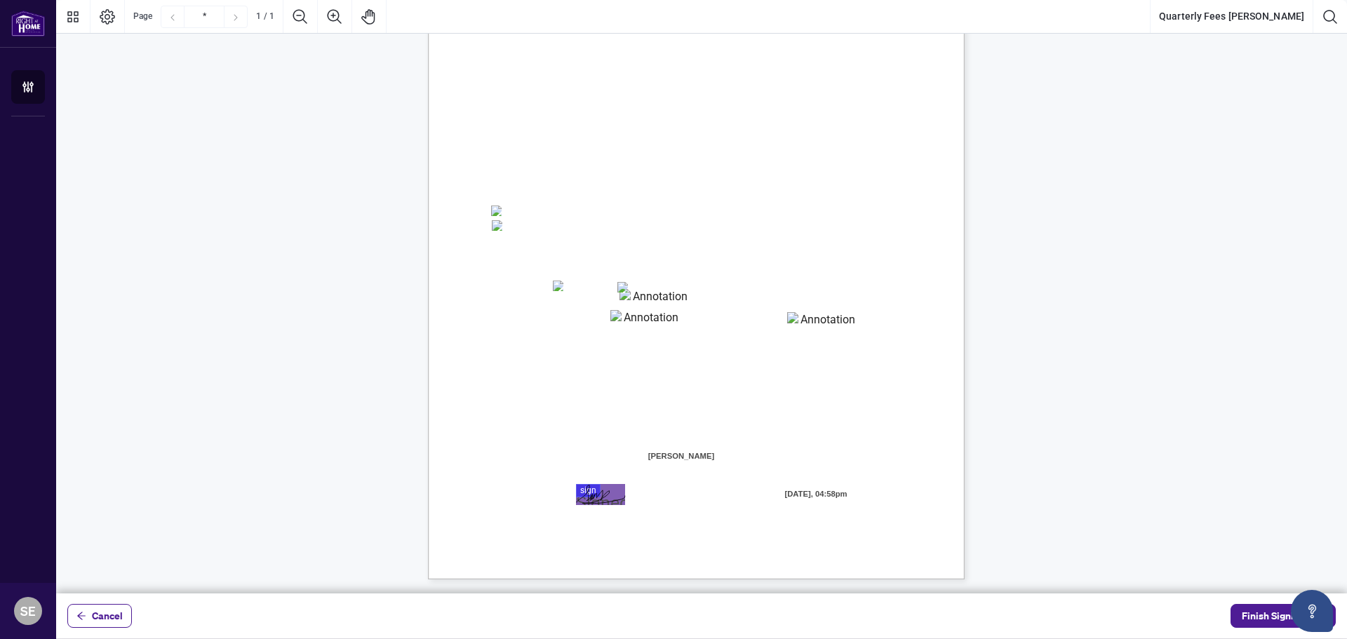
click at [1273, 621] on span "Finish Signing" at bounding box center [1272, 616] width 63 height 22
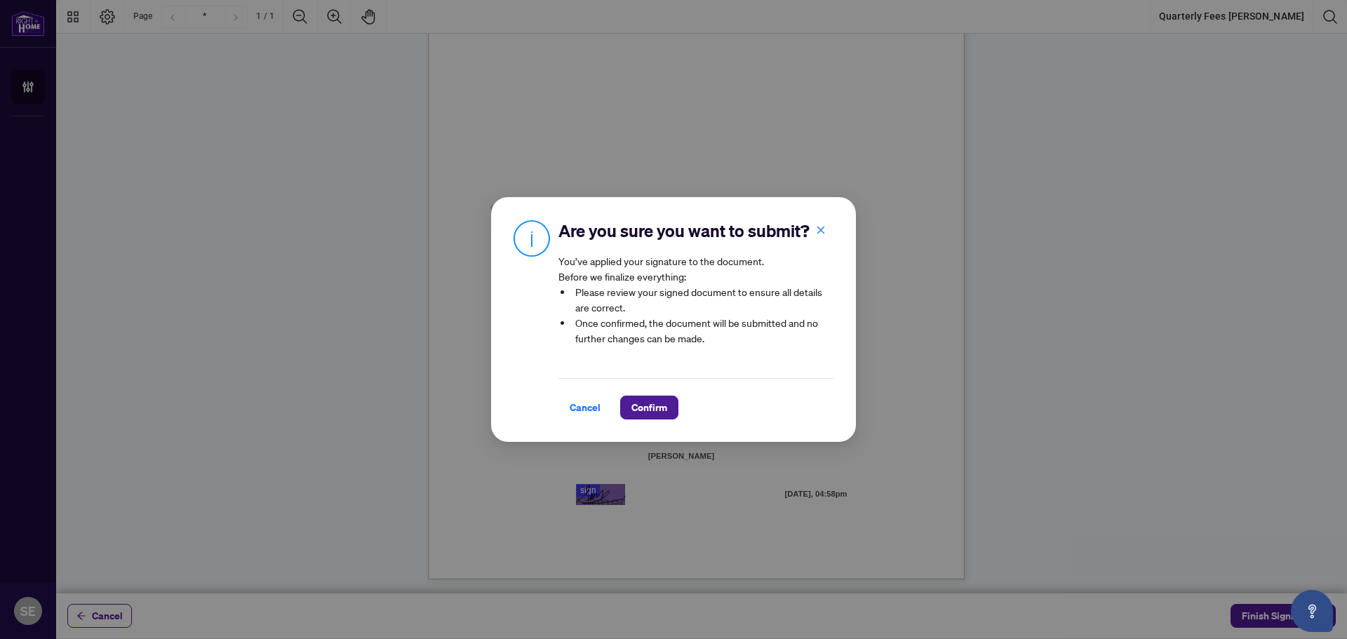
click at [817, 226] on icon "close" at bounding box center [821, 230] width 8 height 8
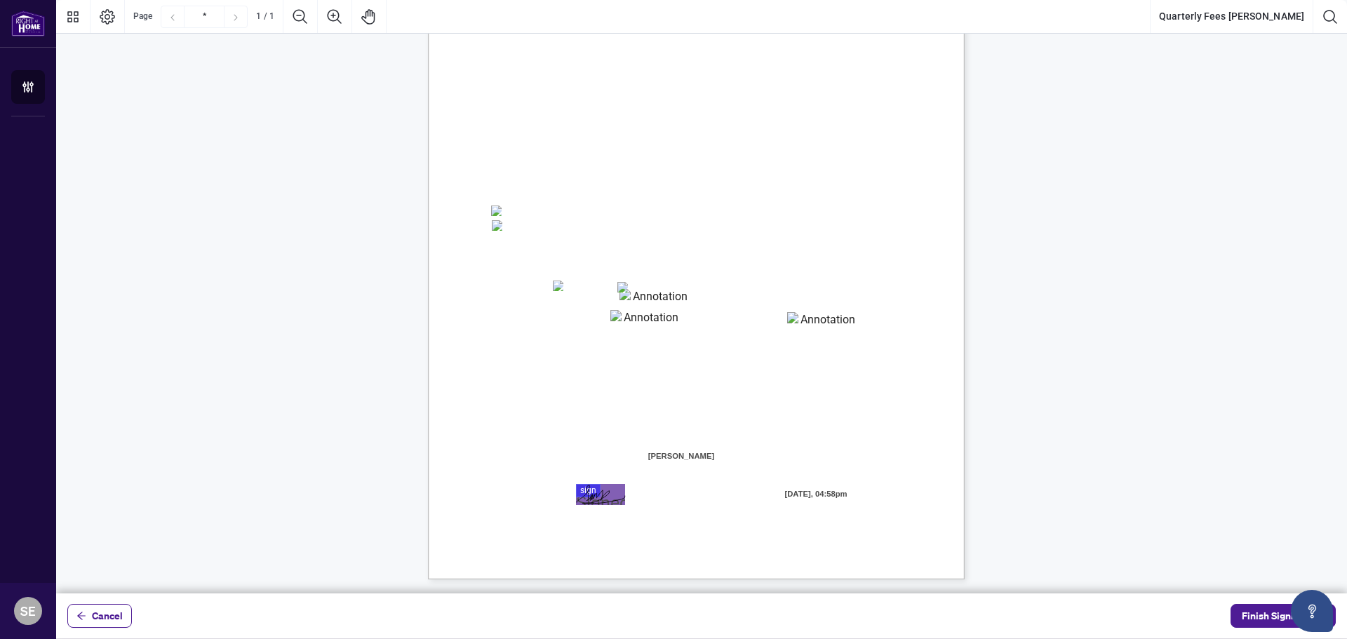
click at [1264, 618] on span "Finish Signing" at bounding box center [1272, 616] width 63 height 22
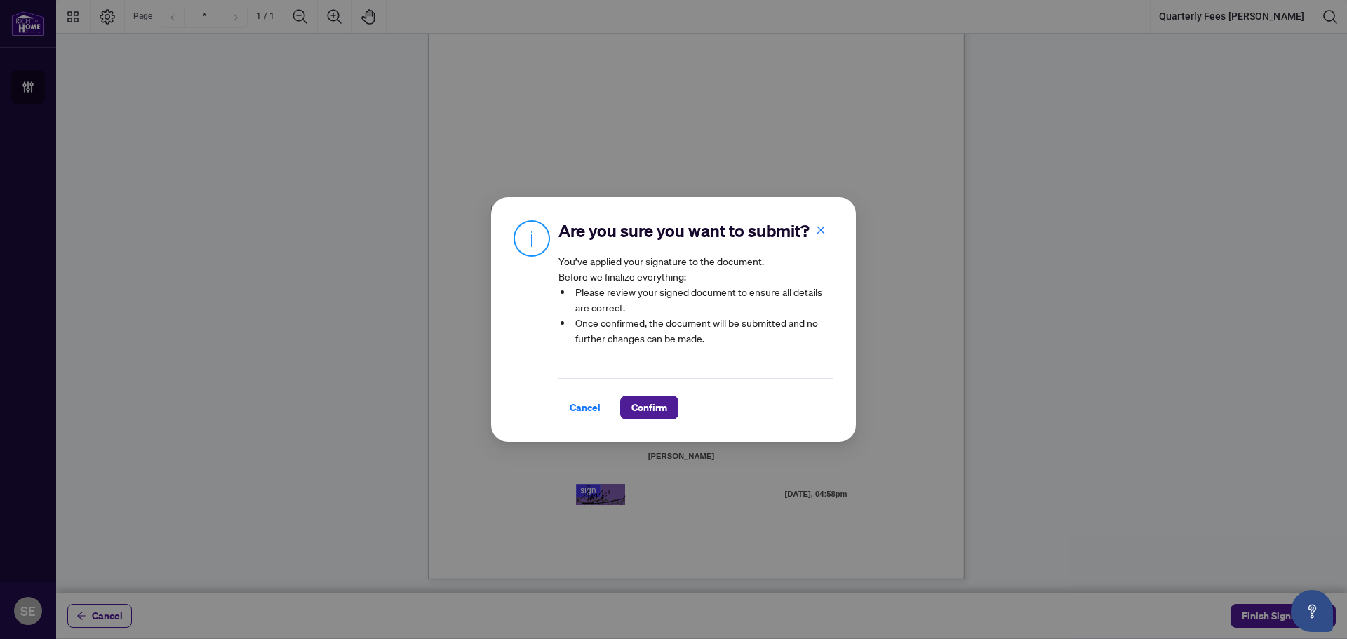
drag, startPoint x: 669, startPoint y: 409, endPoint x: 658, endPoint y: 412, distance: 11.8
click at [667, 410] on button "Confirm" at bounding box center [649, 408] width 58 height 24
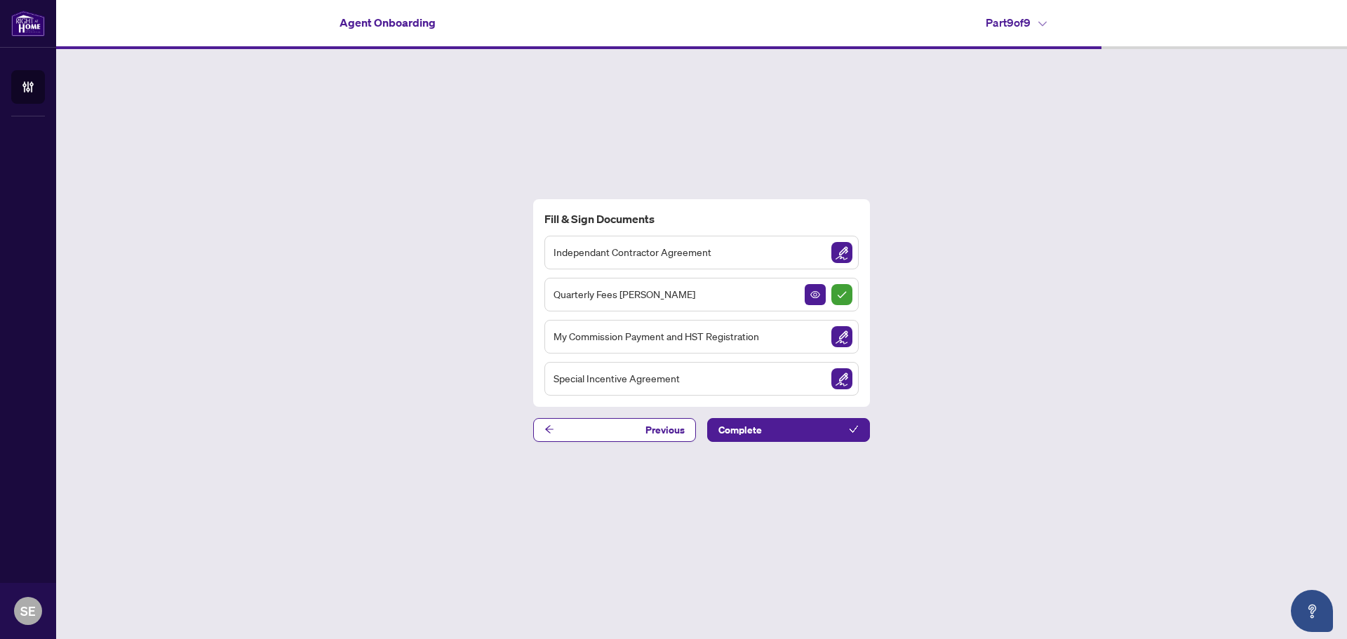
click at [840, 253] on img "Sign Document" at bounding box center [841, 252] width 21 height 21
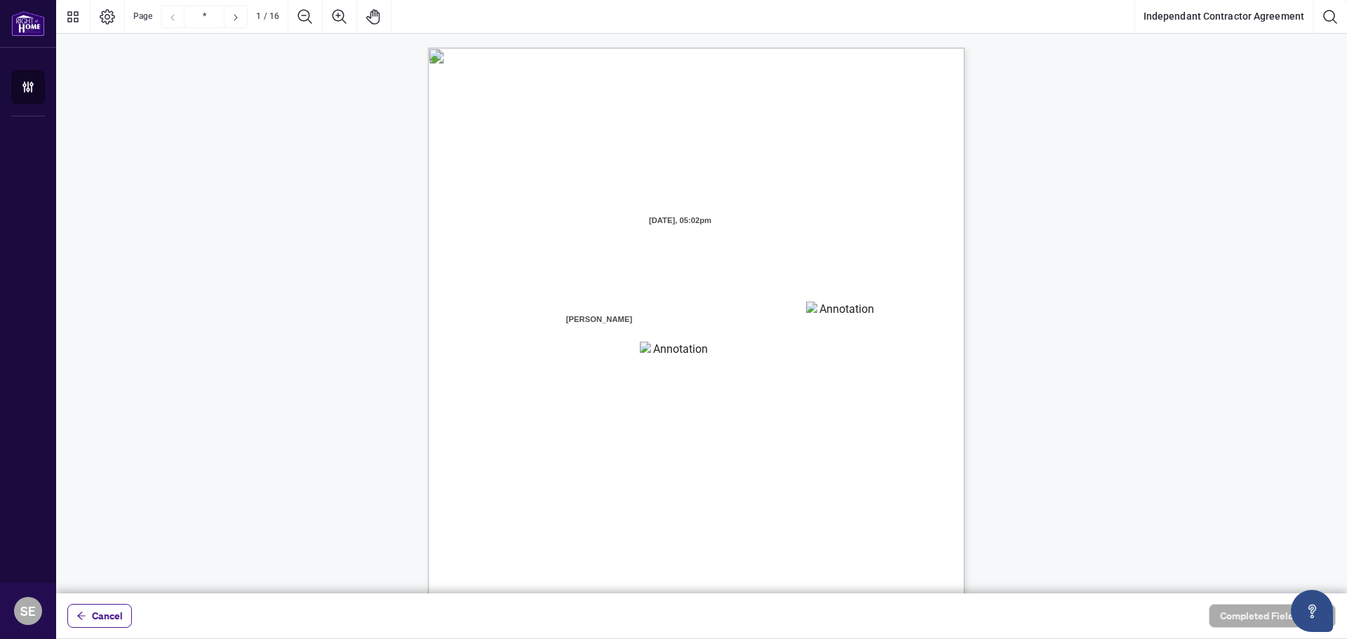
scroll to position [70, 0]
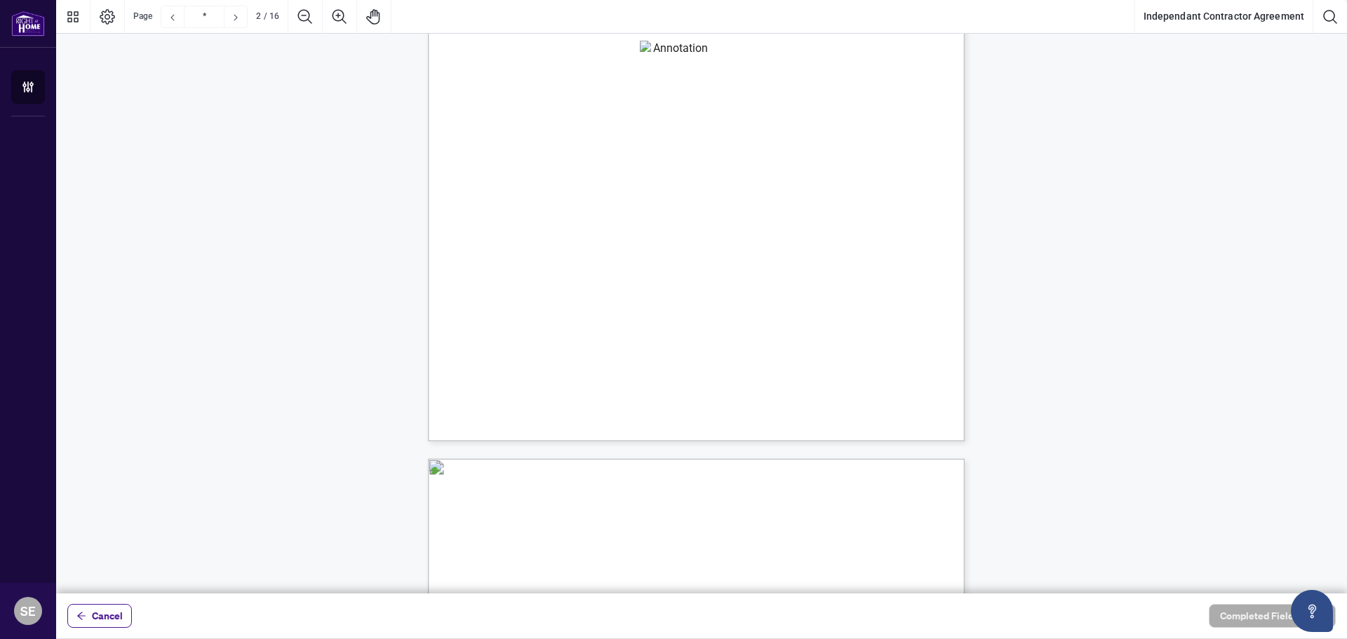
type input "*"
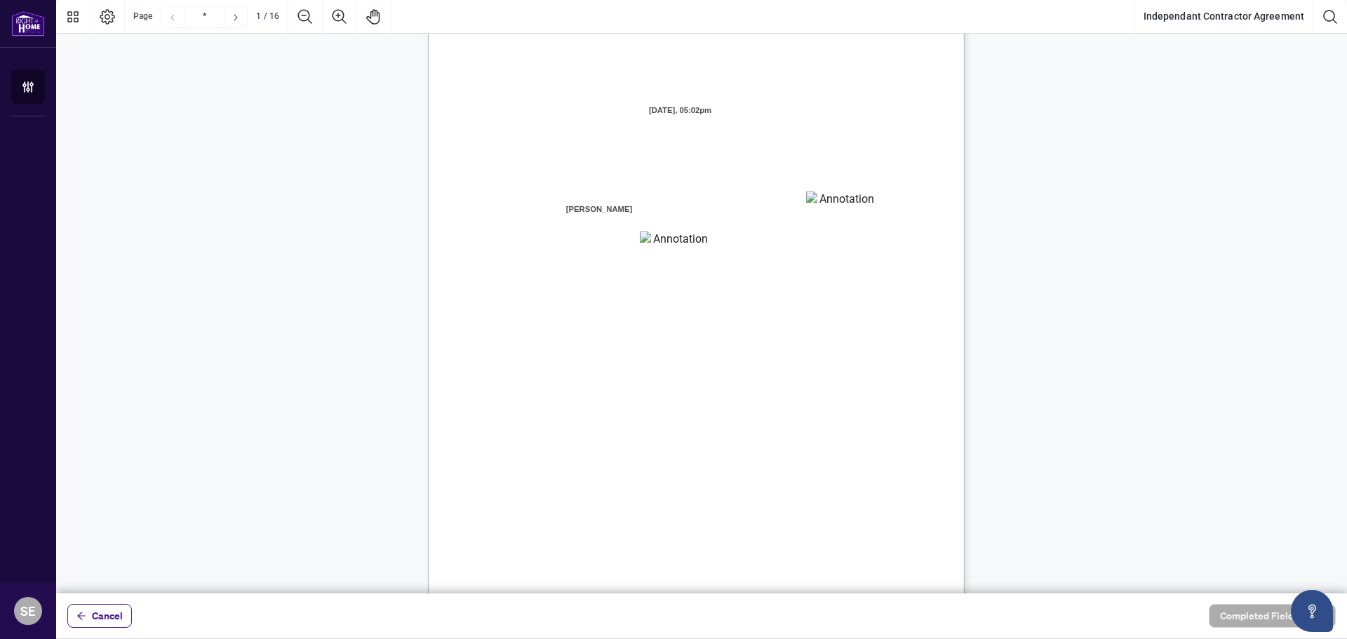
scroll to position [0, 0]
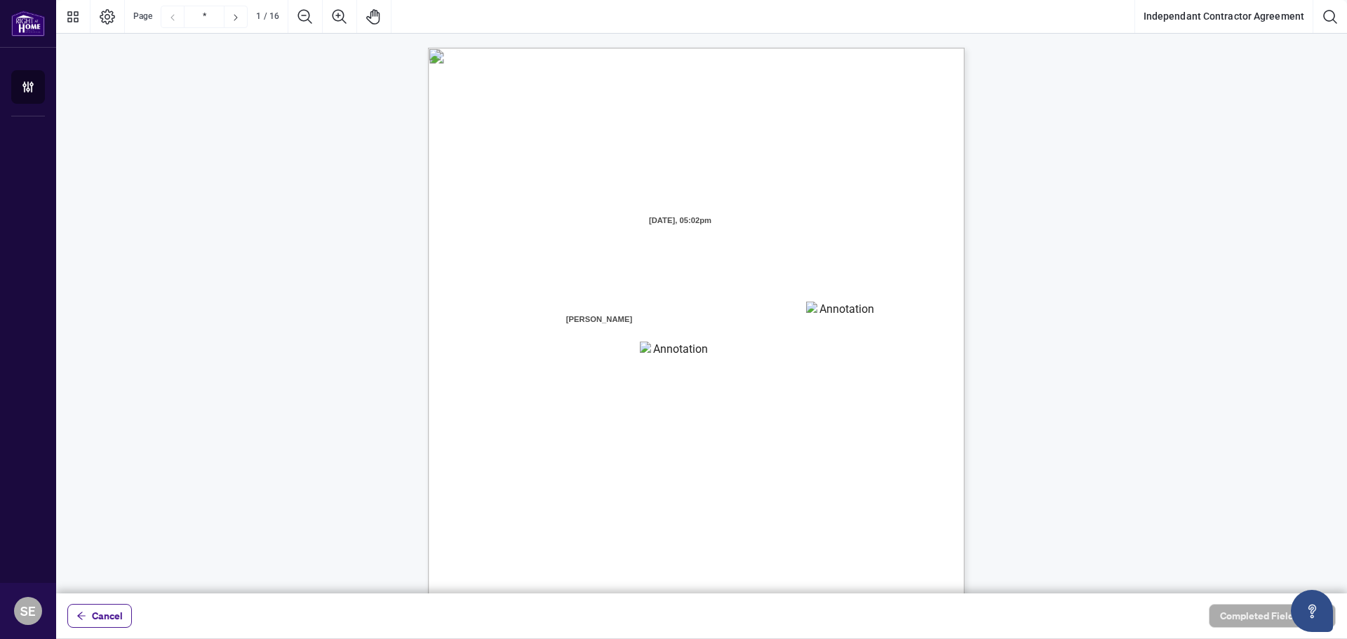
click at [835, 313] on textarea "01K2QCHVSYYSXKHHV4GRW01NAA" at bounding box center [841, 312] width 70 height 21
type textarea "********"
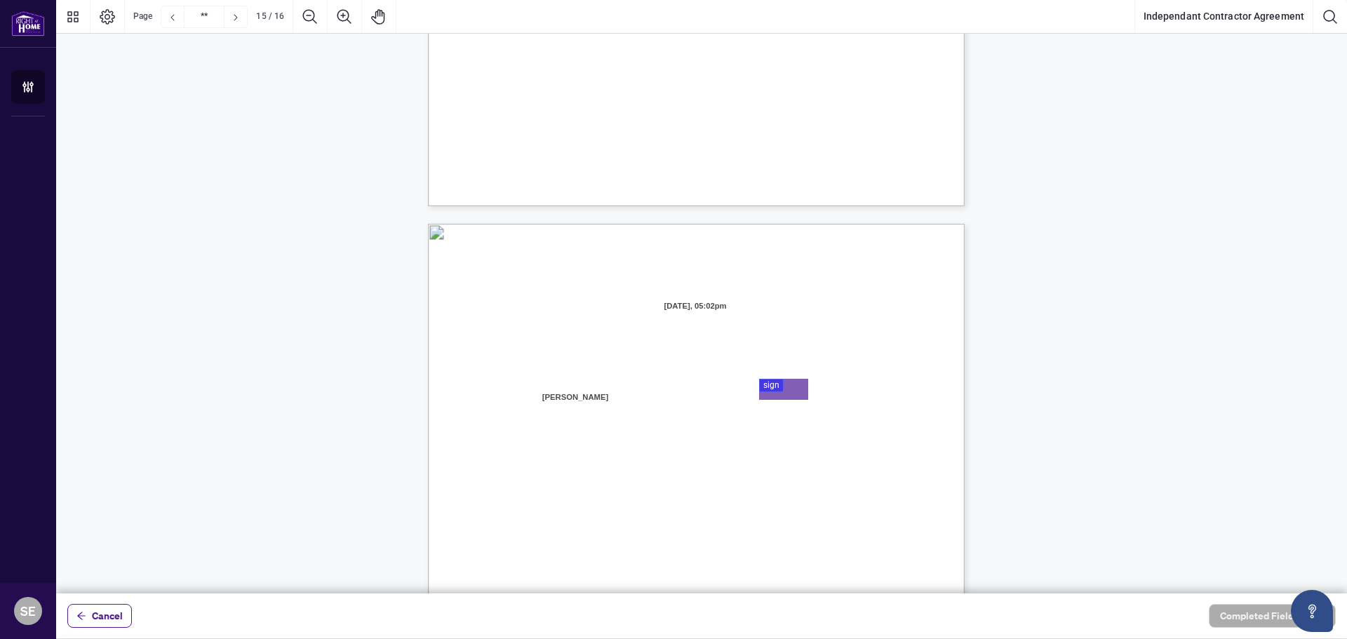
type input "**"
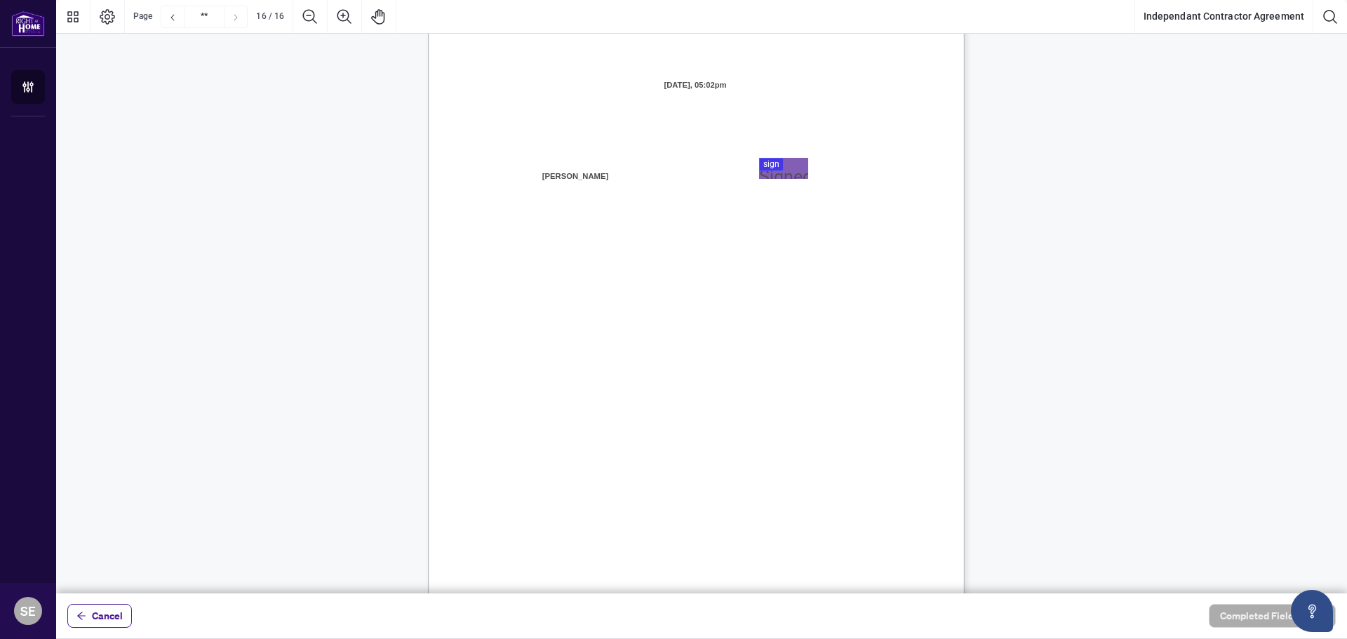
scroll to position [10730, 0]
click at [776, 154] on div at bounding box center [701, 296] width 1290 height 593
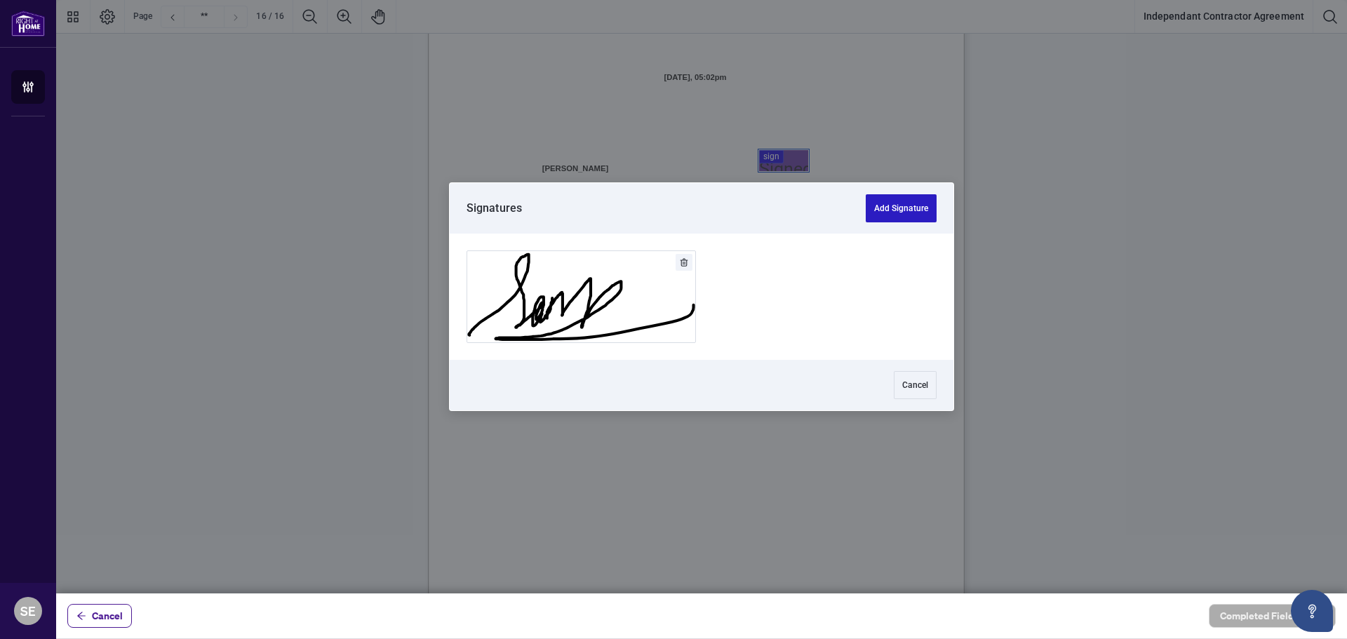
click at [890, 212] on button "Add Signature" at bounding box center [900, 208] width 71 height 28
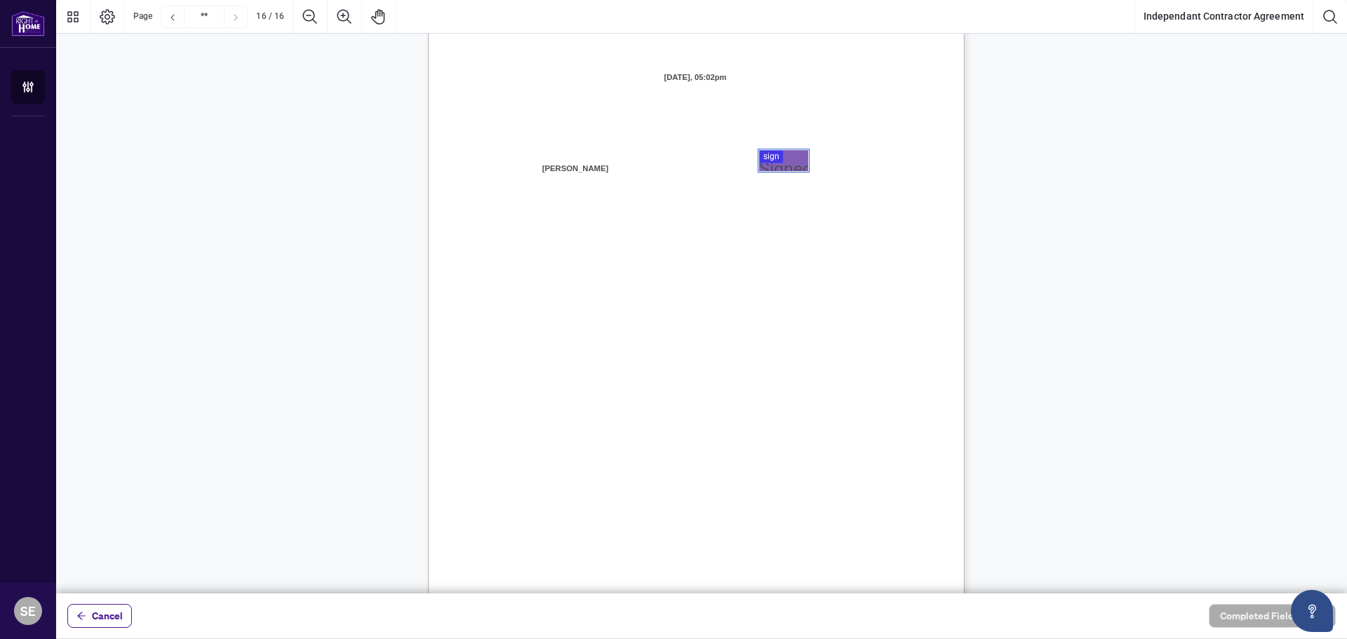
click at [778, 162] on div at bounding box center [701, 296] width 1290 height 593
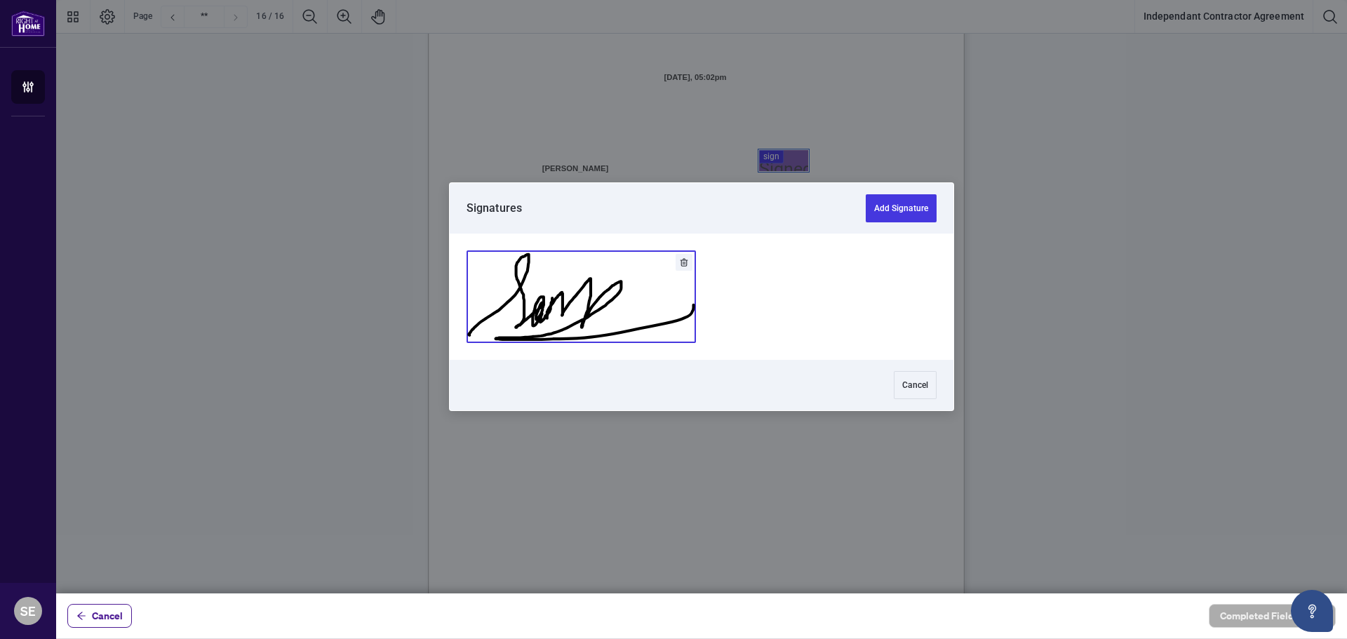
click at [645, 321] on button "Add Signature" at bounding box center [581, 296] width 228 height 91
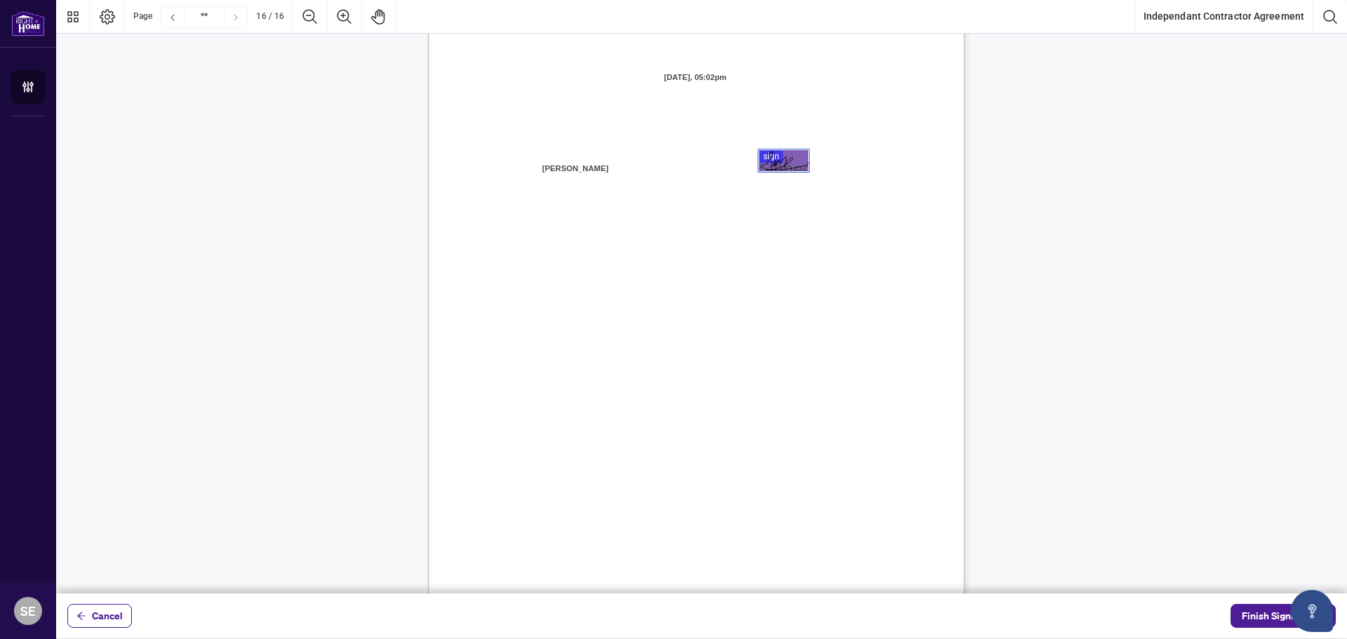
click at [801, 164] on div "Page 16" at bounding box center [783, 160] width 49 height 19
click at [1269, 611] on span "Finish Signing" at bounding box center [1272, 616] width 63 height 22
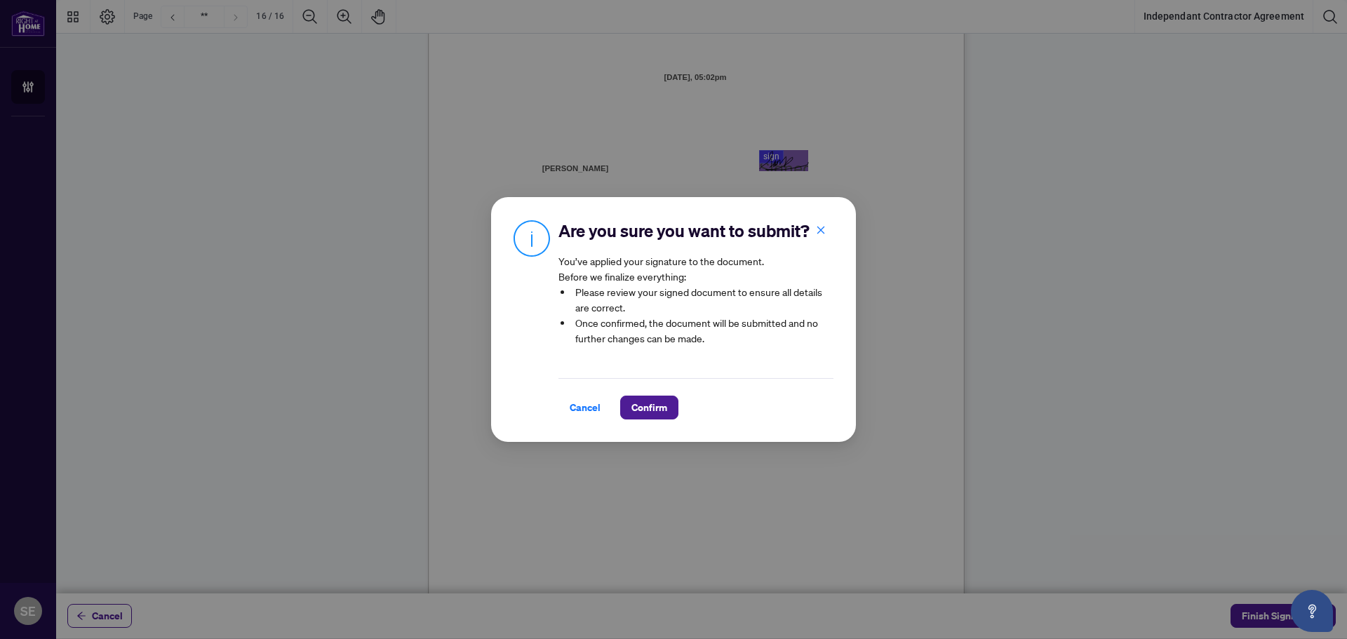
click at [649, 417] on span "Confirm" at bounding box center [649, 407] width 36 height 22
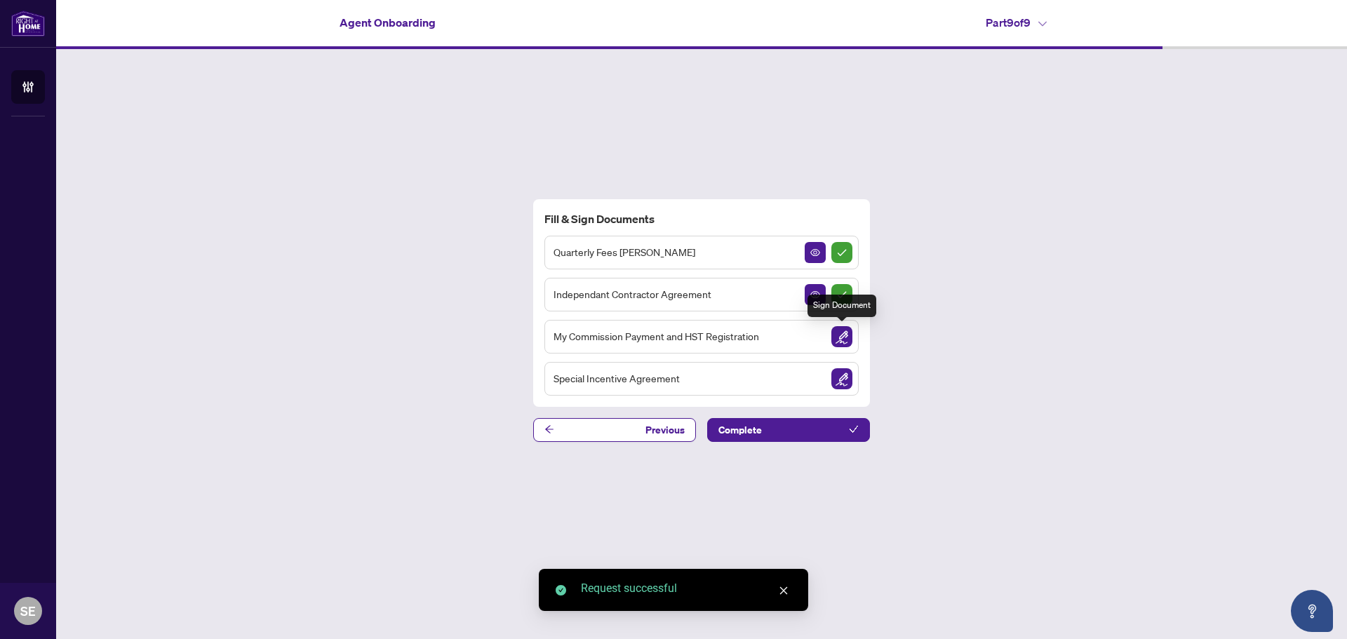
click at [841, 335] on img "Sign Document" at bounding box center [841, 336] width 21 height 21
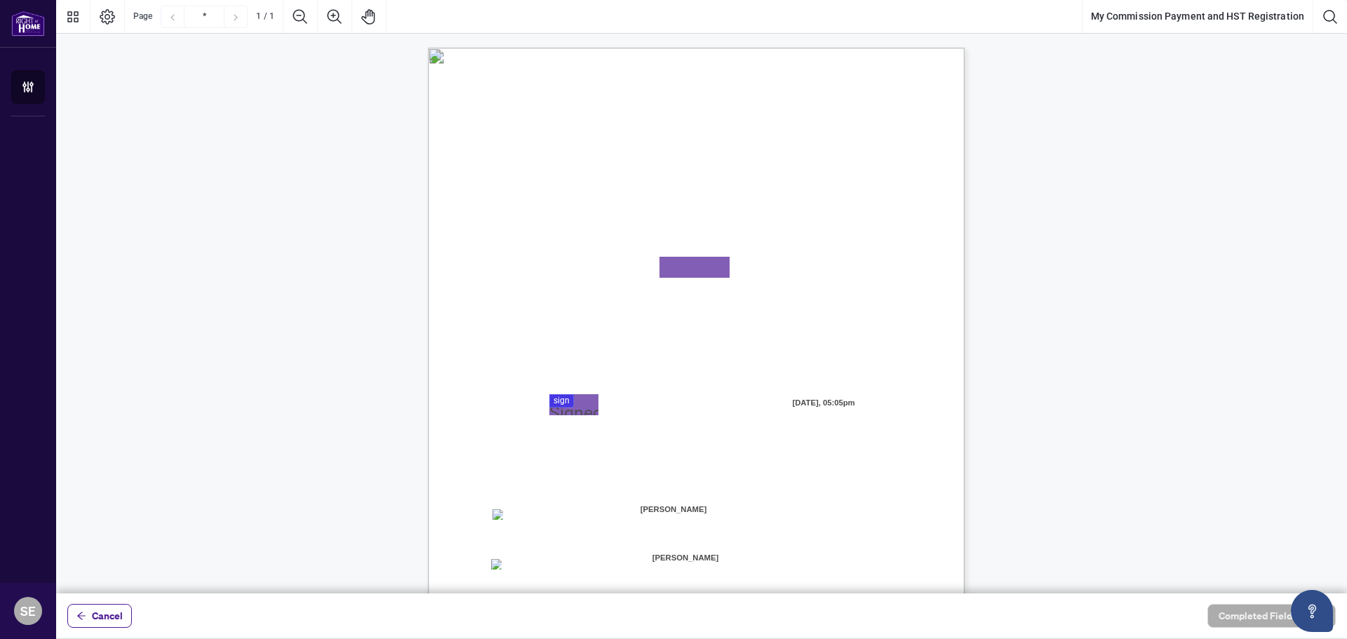
click at [694, 264] on textarea "01K2QCK0JECBWJRBM0DWJF7VG8" at bounding box center [694, 267] width 70 height 21
type textarea "**********"
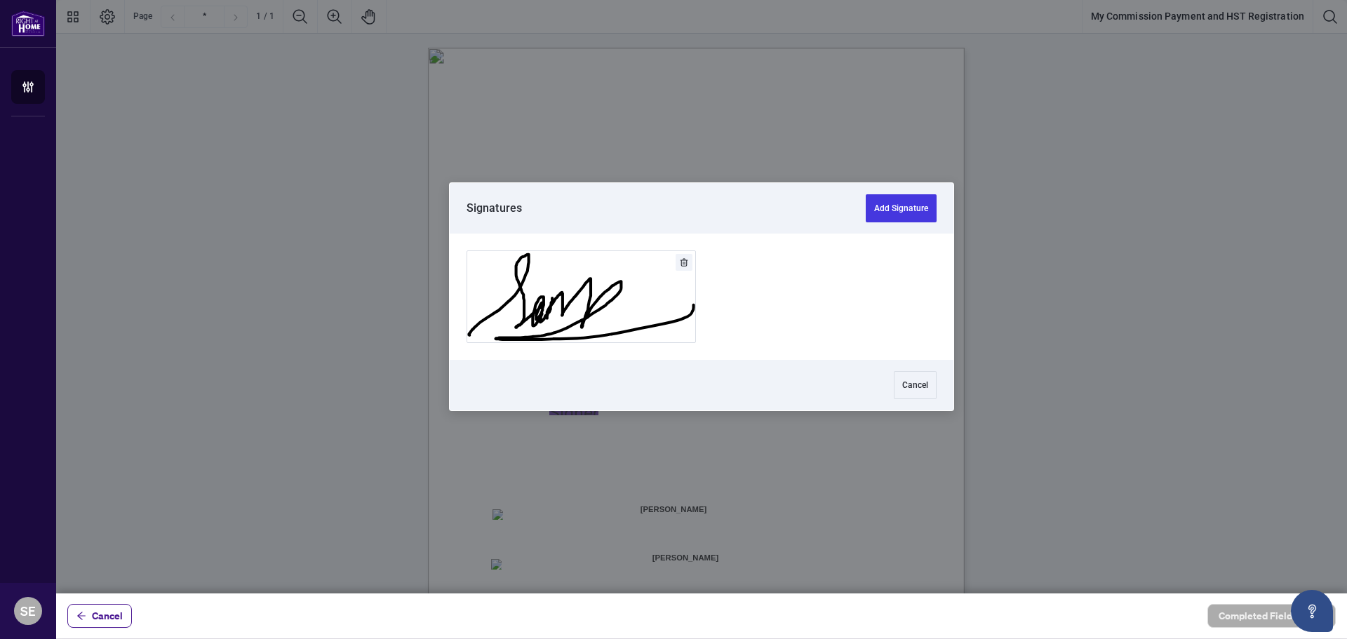
click at [574, 400] on div at bounding box center [701, 296] width 1290 height 593
click at [583, 304] on button "Add Signature" at bounding box center [581, 296] width 228 height 91
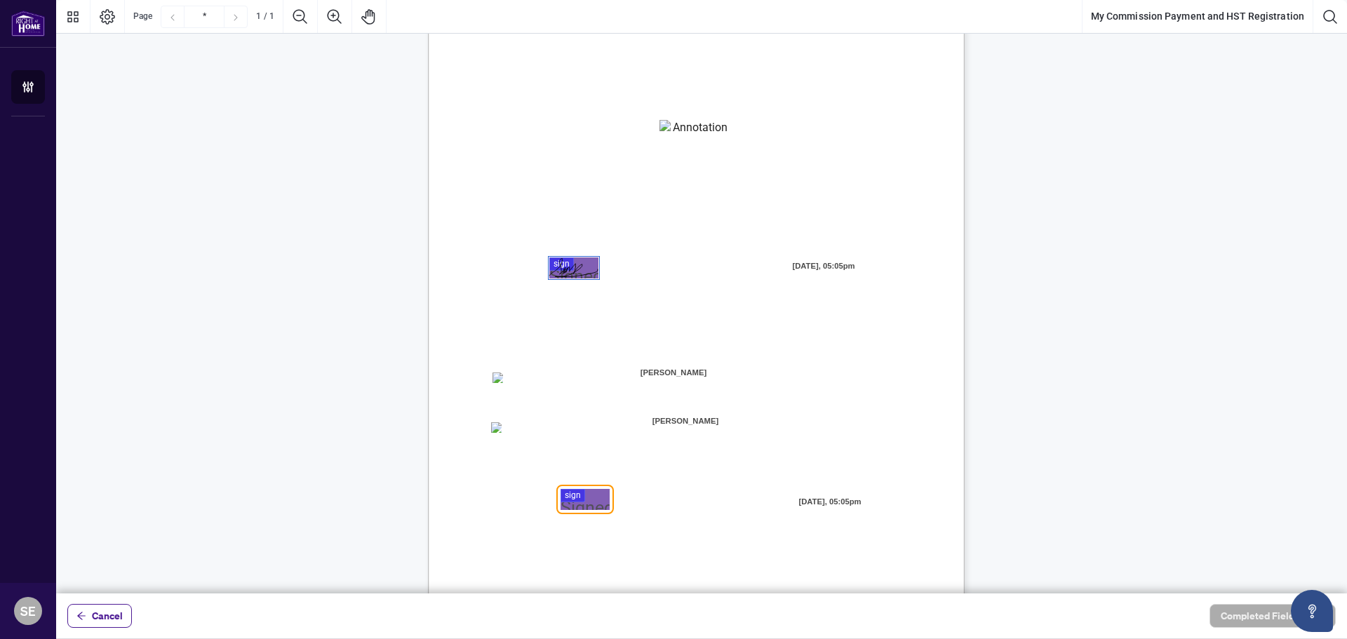
scroll to position [163, 0]
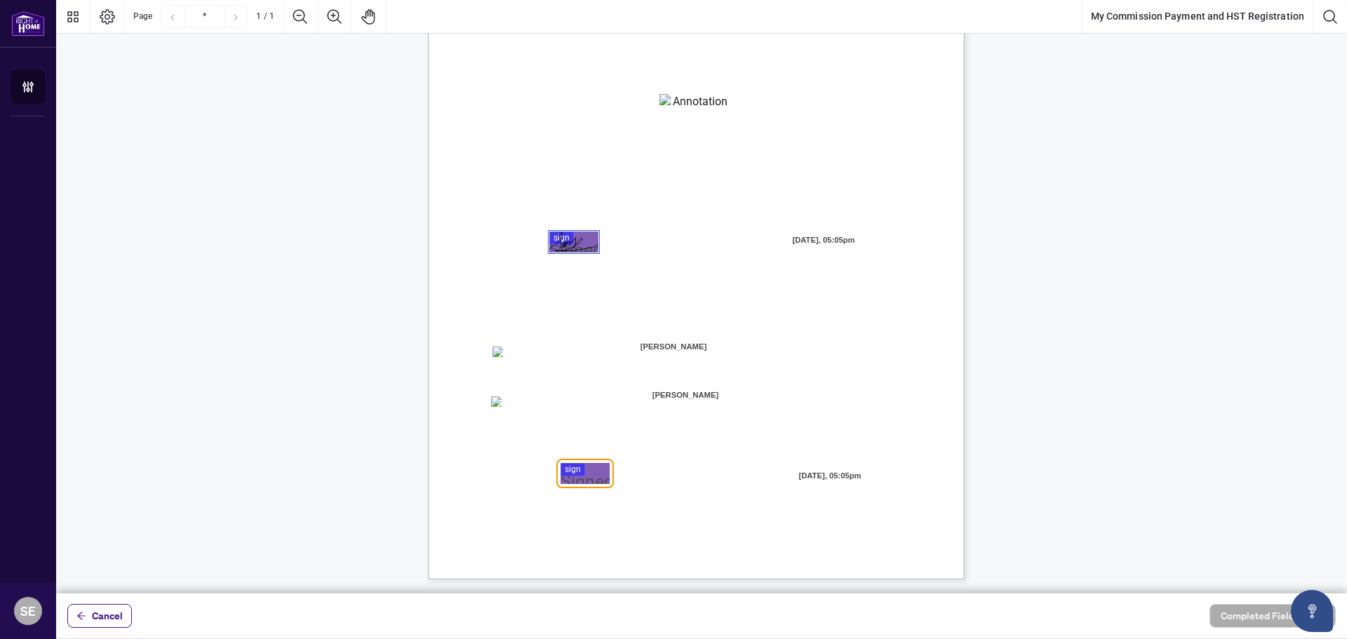
click at [594, 480] on div at bounding box center [701, 296] width 1290 height 593
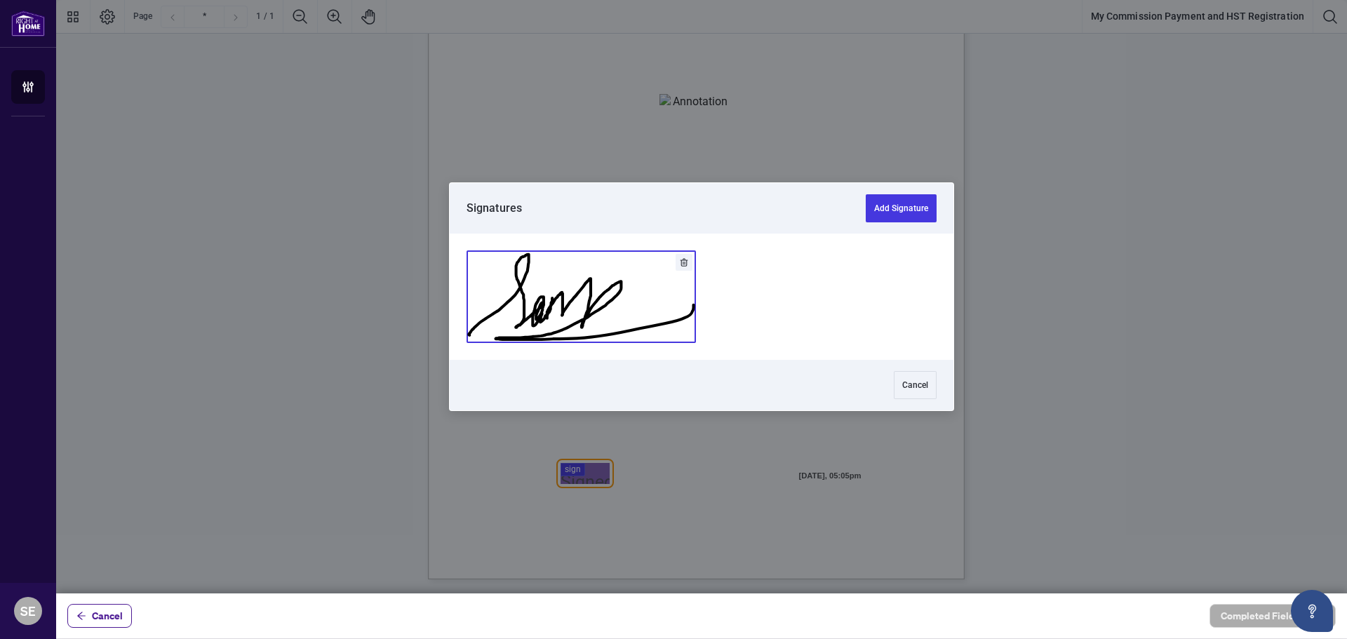
click at [564, 285] on button "Add Signature" at bounding box center [581, 296] width 228 height 91
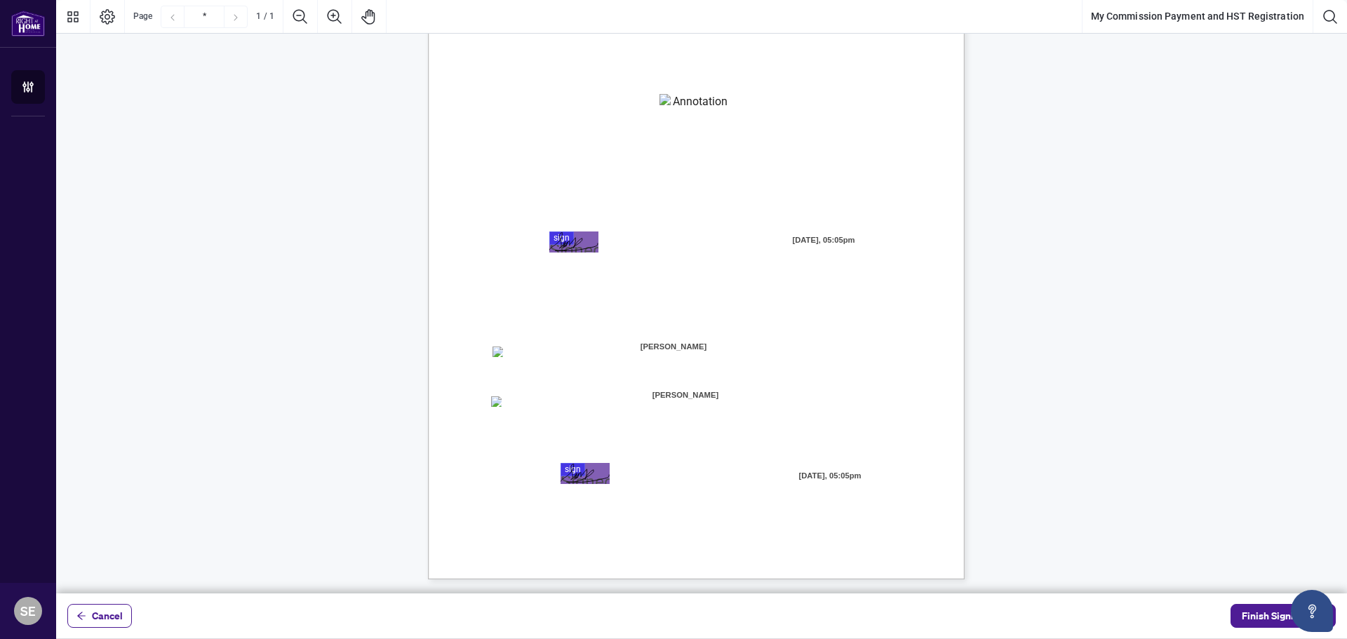
click at [1260, 616] on span "Finish Signing" at bounding box center [1272, 616] width 63 height 22
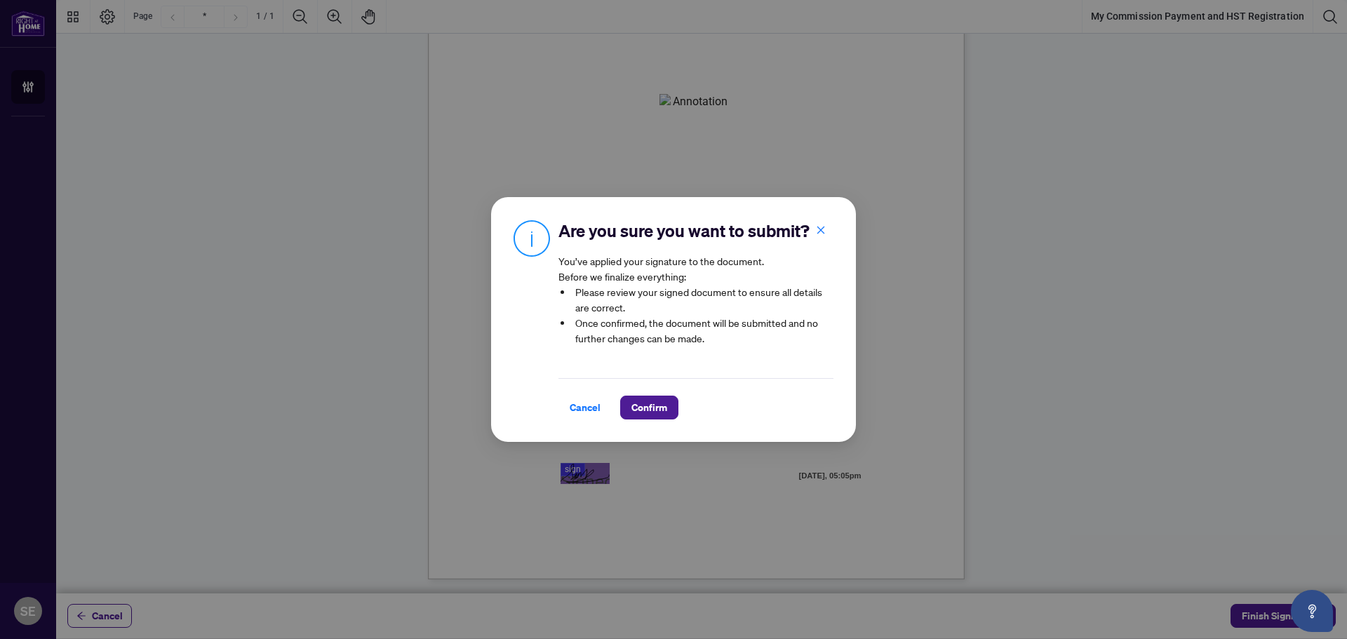
click at [649, 412] on span "Confirm" at bounding box center [649, 407] width 36 height 22
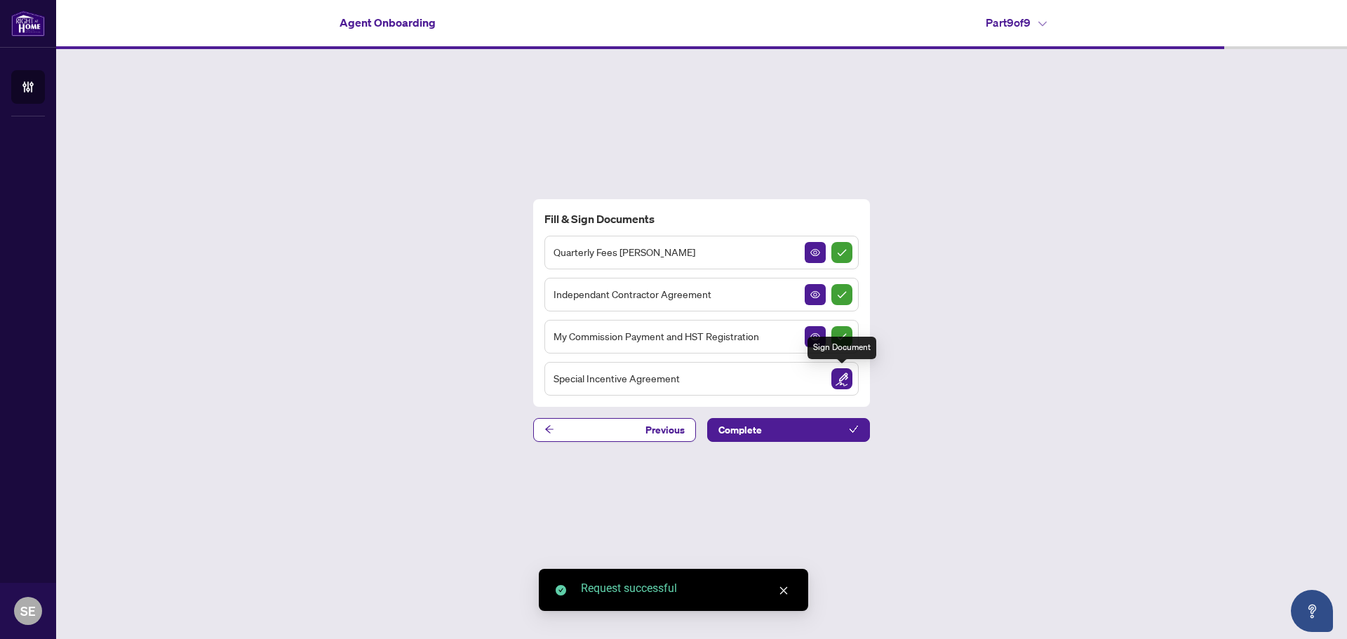
click at [837, 384] on img "Sign Document" at bounding box center [841, 378] width 21 height 21
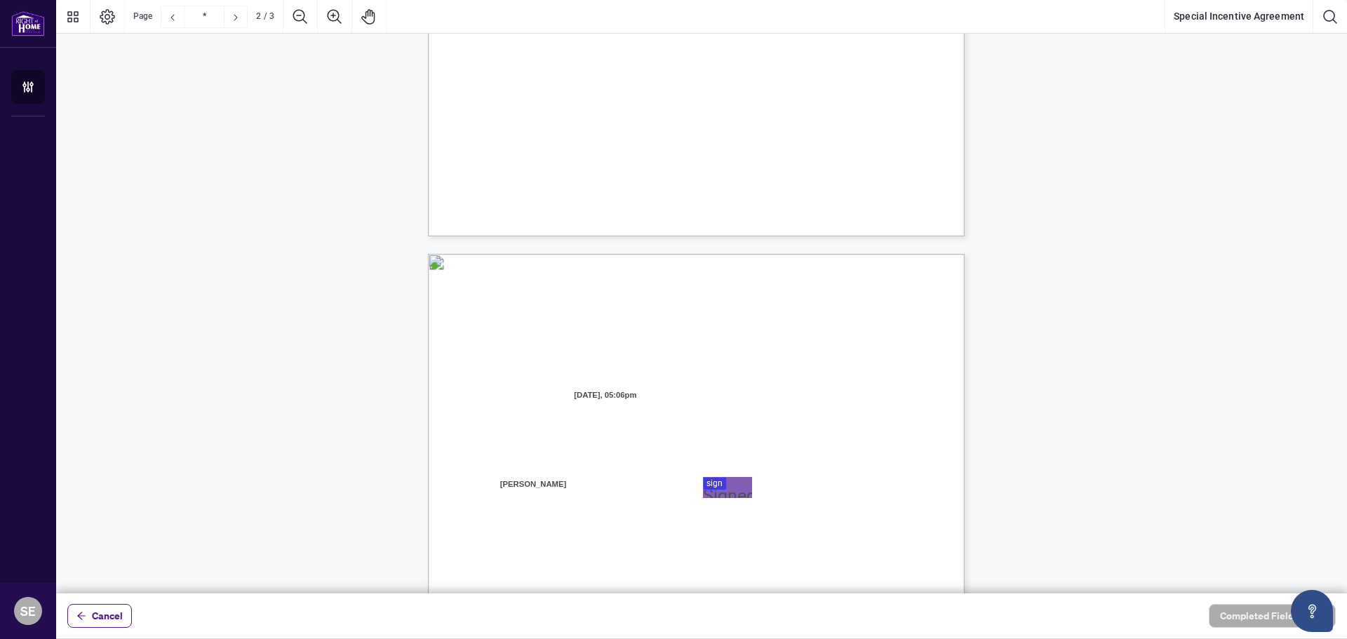
type input "*"
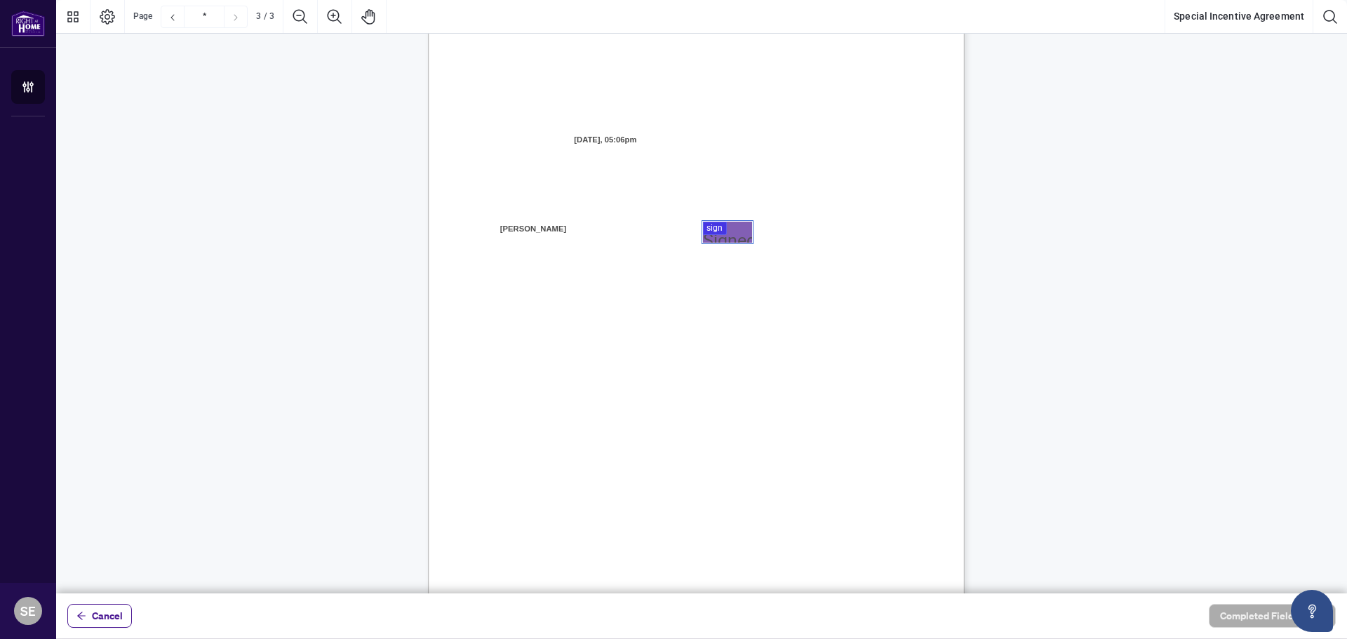
click at [729, 233] on div at bounding box center [701, 296] width 1290 height 593
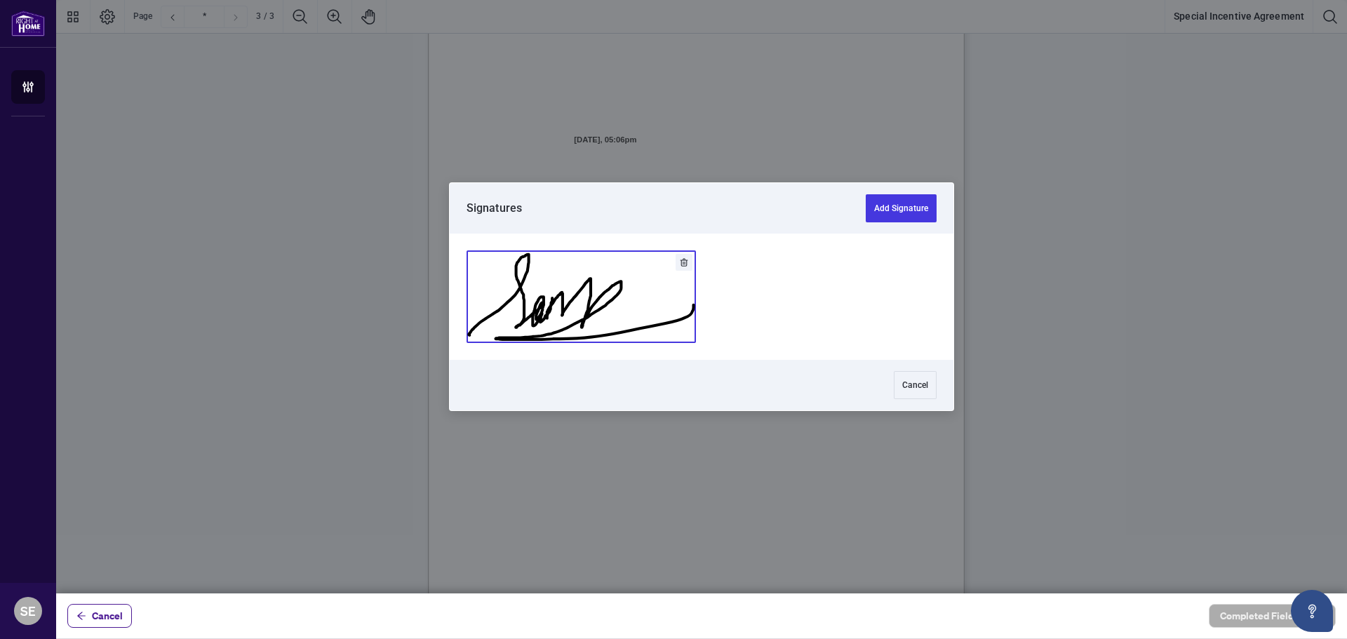
click at [551, 304] on button "Add Signature" at bounding box center [581, 296] width 228 height 91
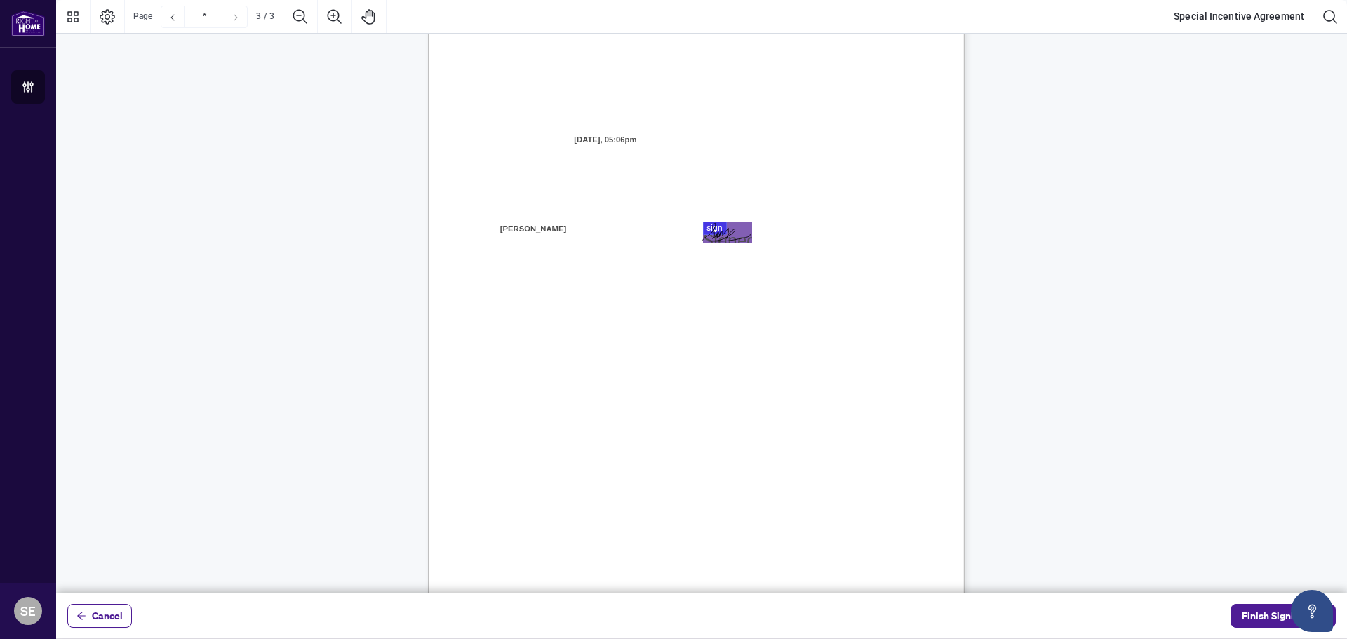
click at [1271, 614] on span "Finish Signing" at bounding box center [1272, 616] width 63 height 22
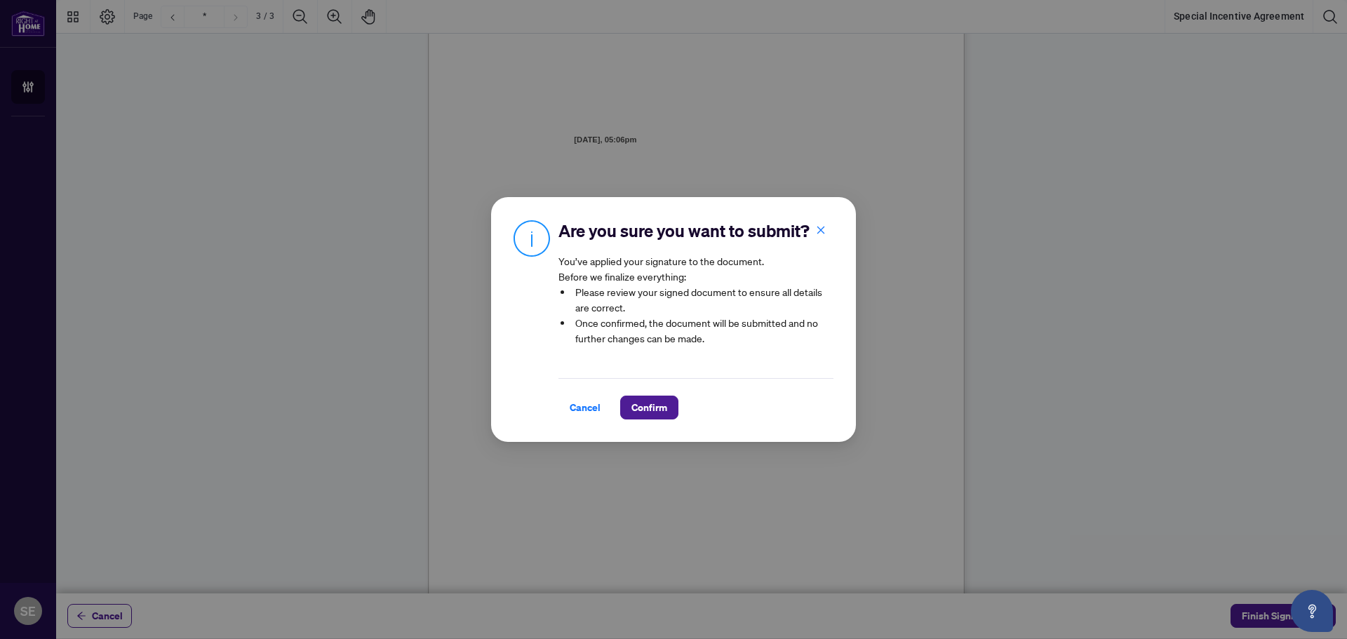
click at [653, 412] on span "Confirm" at bounding box center [649, 407] width 36 height 22
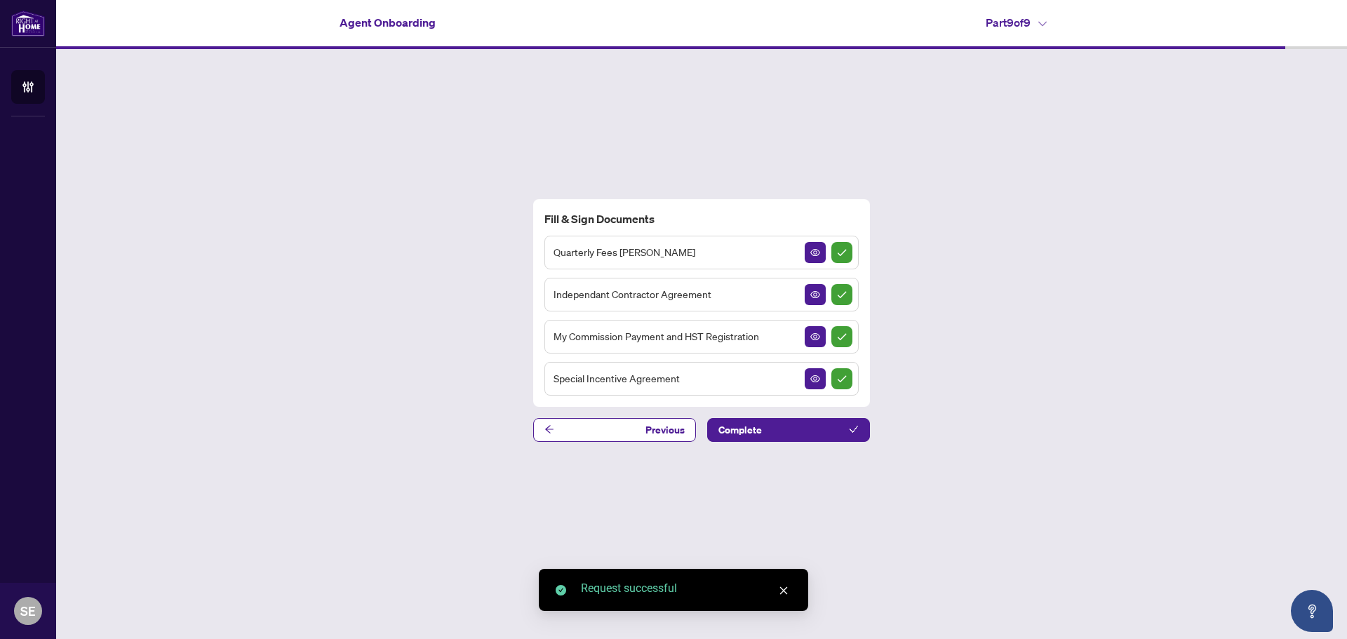
click at [826, 431] on button "Complete" at bounding box center [788, 430] width 163 height 24
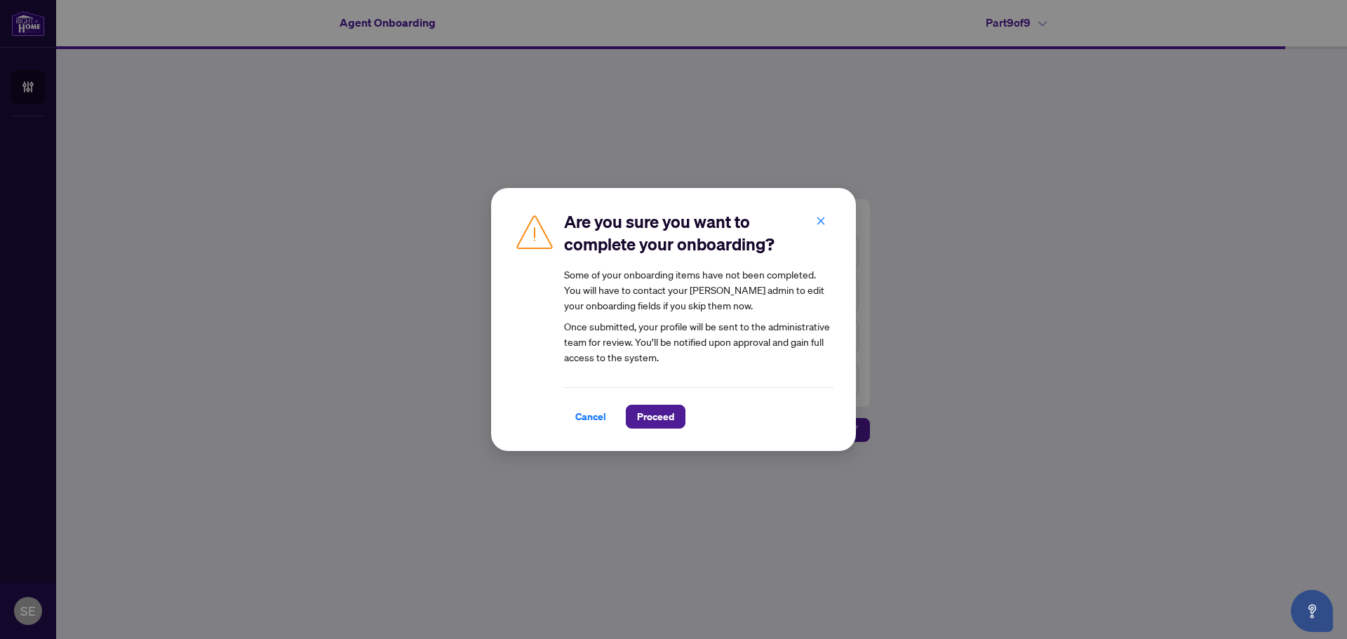
click at [651, 415] on span "Proceed" at bounding box center [655, 416] width 37 height 22
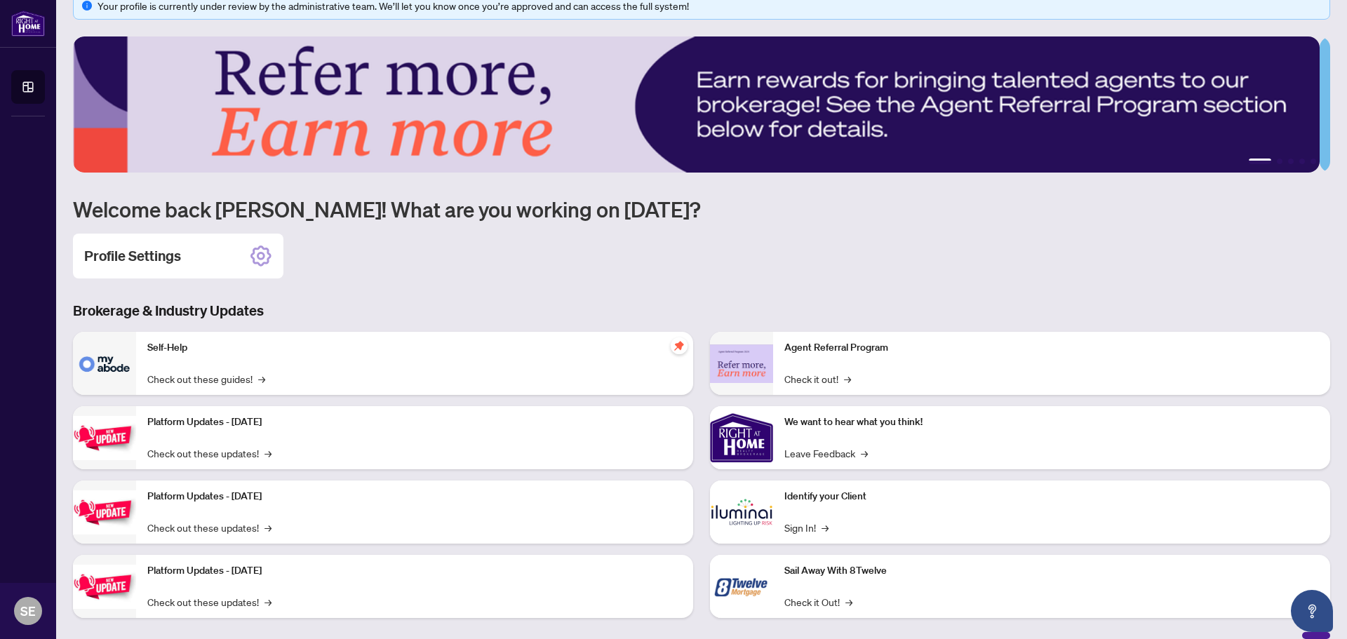
scroll to position [41, 0]
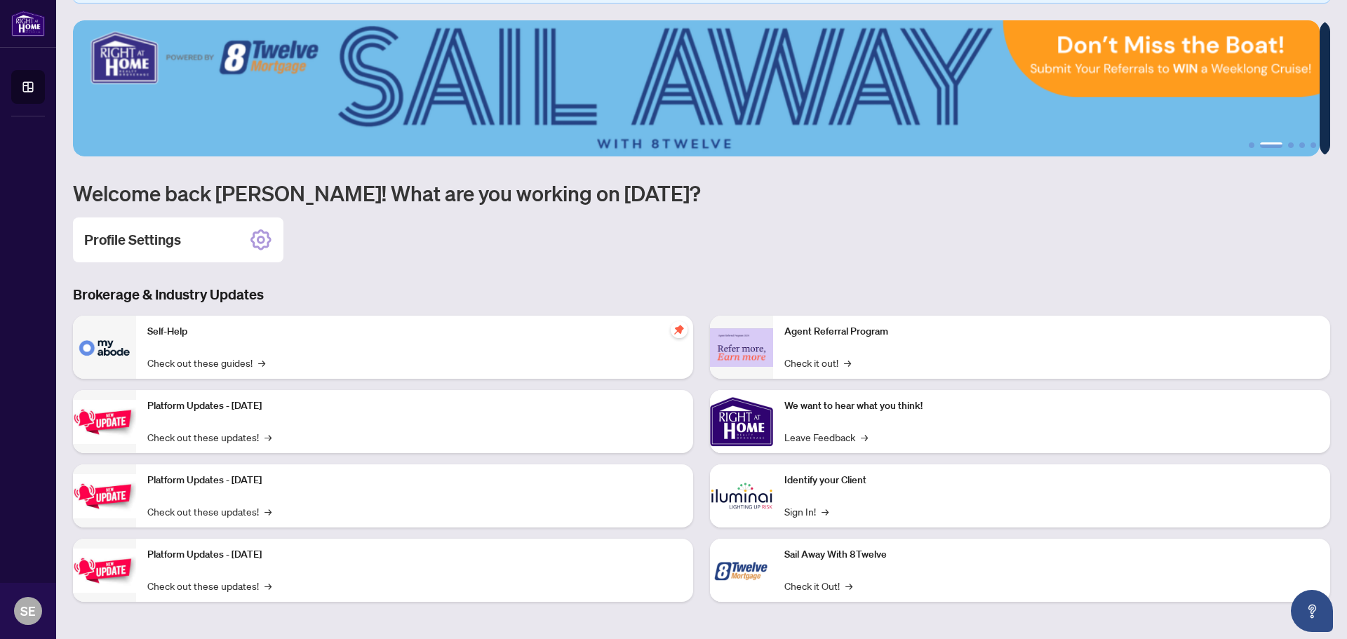
click at [277, 342] on div "Self-Help Check out these guides! →" at bounding box center [414, 347] width 557 height 63
click at [221, 360] on link "Check out these guides! →" at bounding box center [206, 362] width 118 height 15
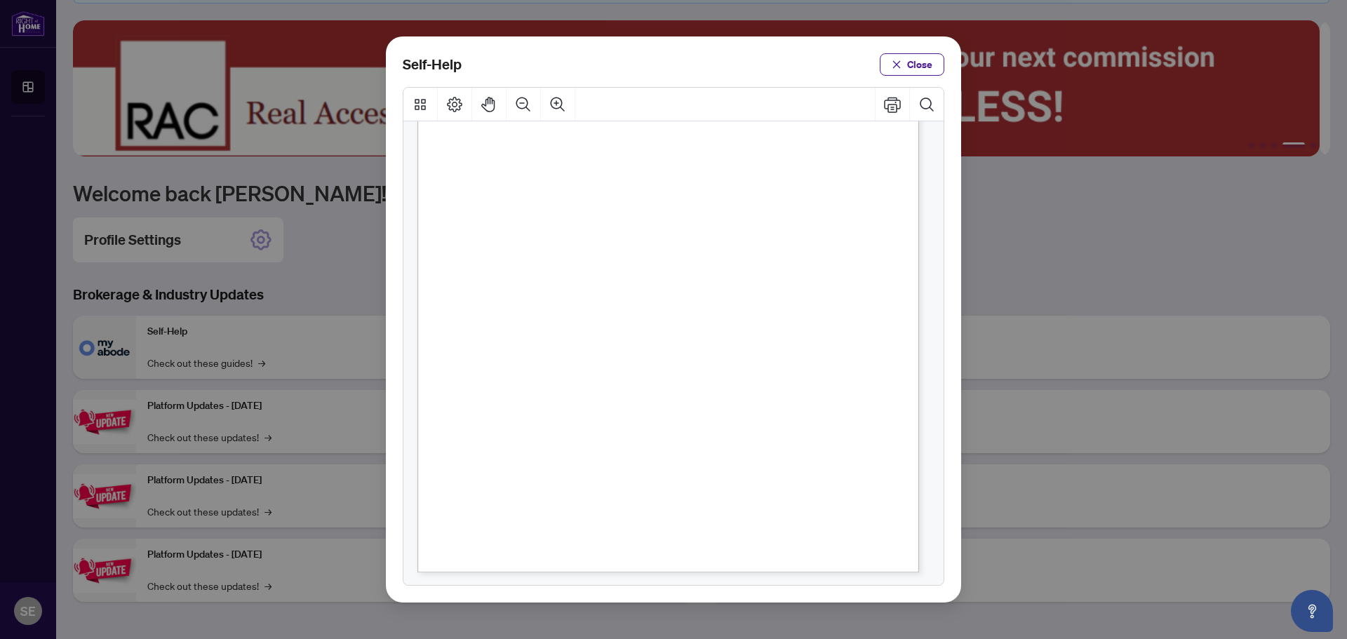
scroll to position [879, 0]
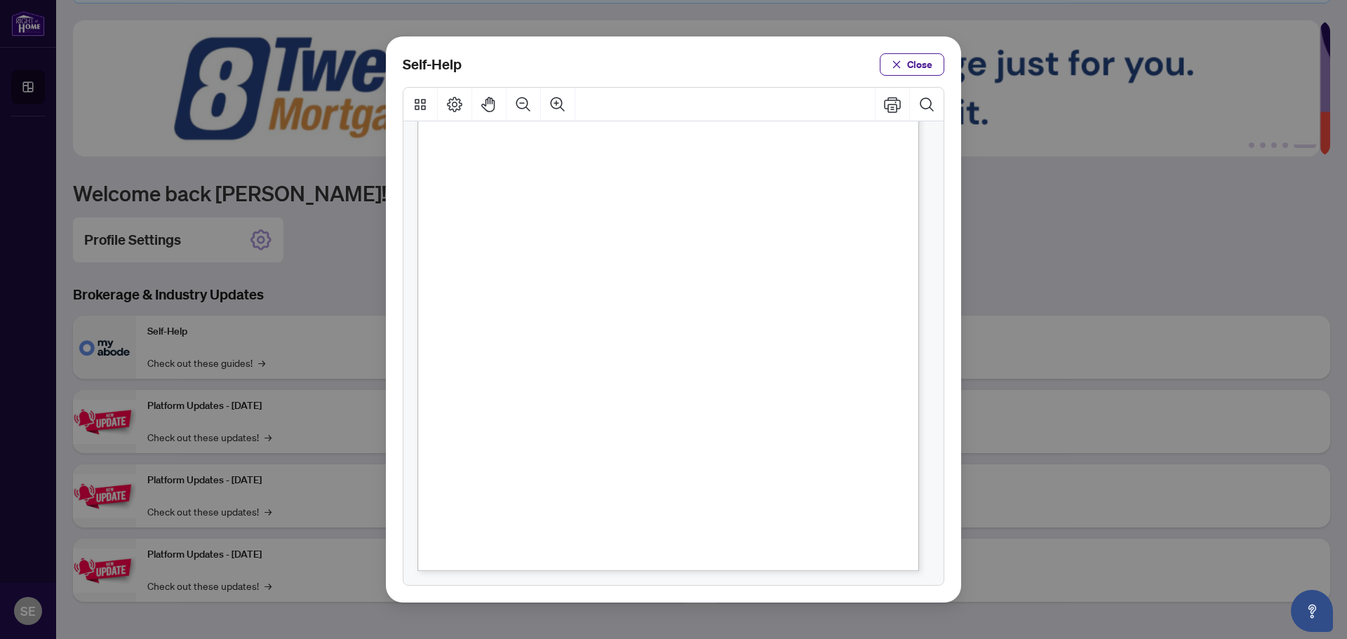
click at [929, 65] on span "Close" at bounding box center [919, 64] width 25 height 22
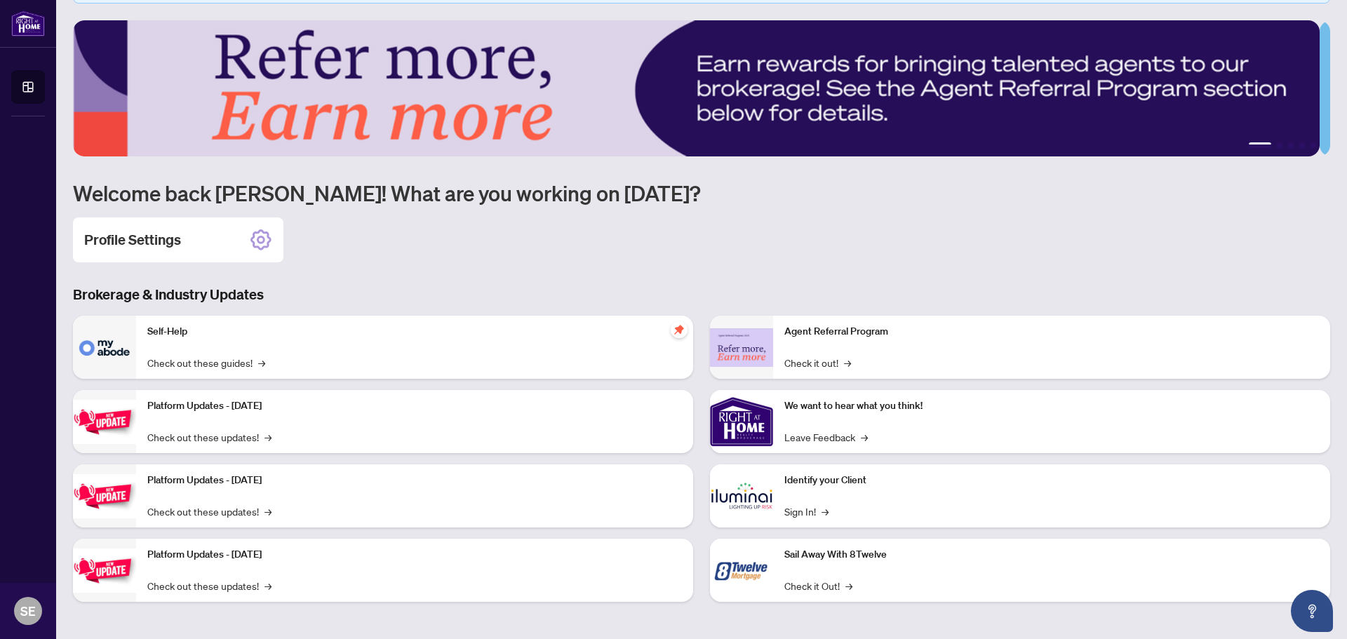
click at [234, 511] on link "Check out these updates! →" at bounding box center [209, 511] width 124 height 15
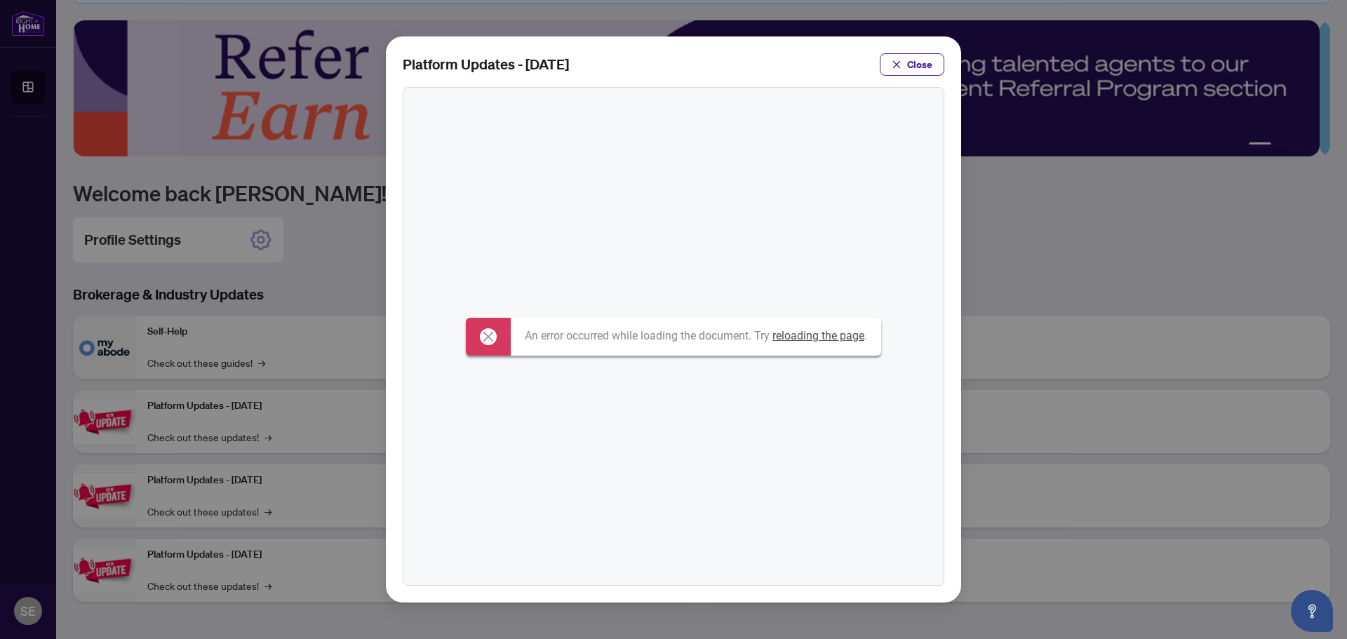
click at [931, 53] on span "Close" at bounding box center [919, 64] width 25 height 22
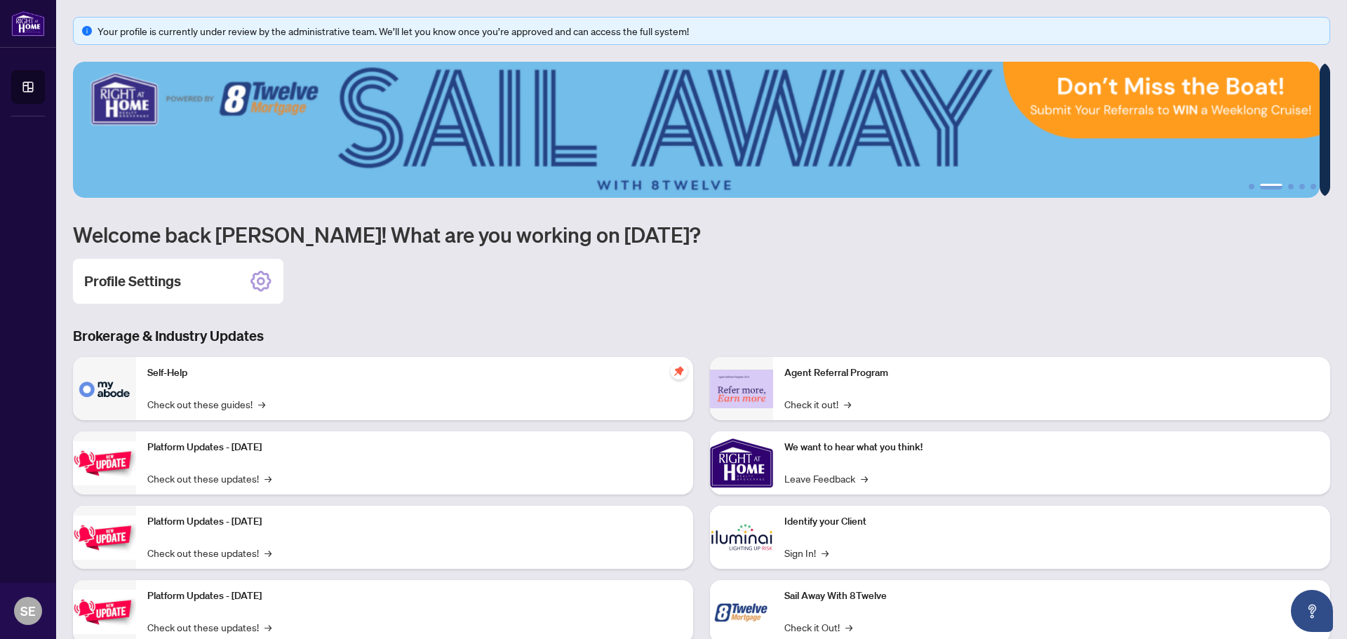
scroll to position [41, 0]
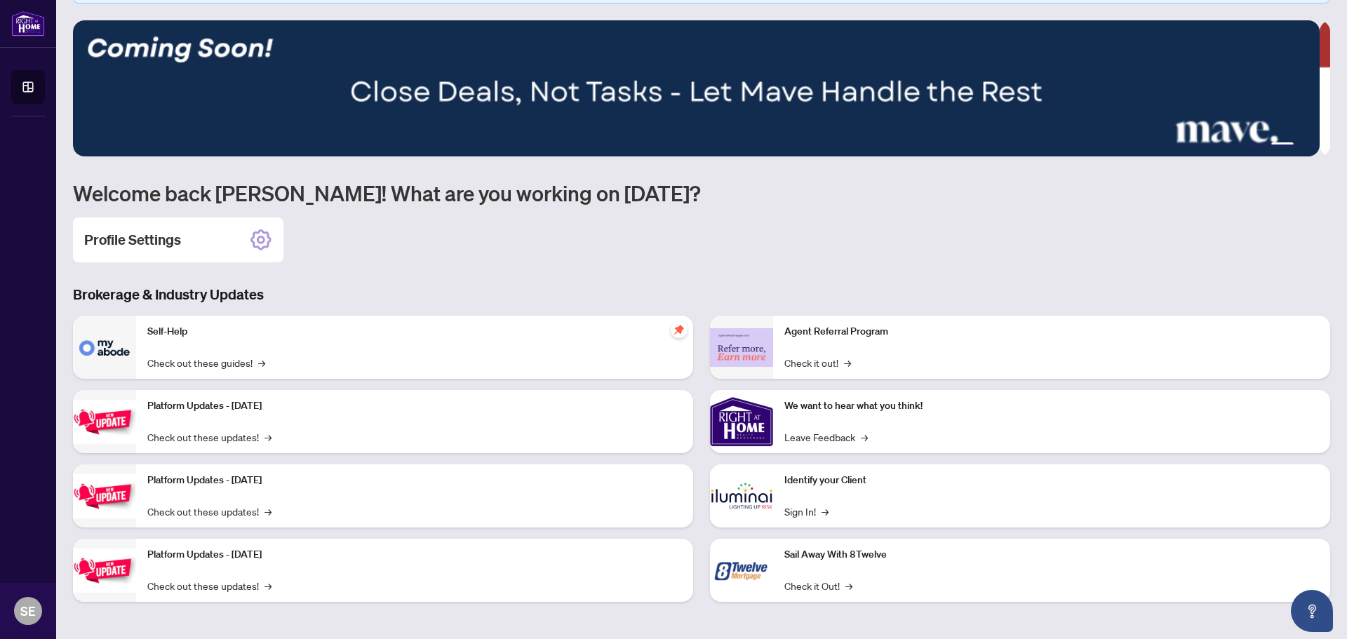
click at [822, 584] on link "Check it Out! →" at bounding box center [818, 585] width 68 height 15
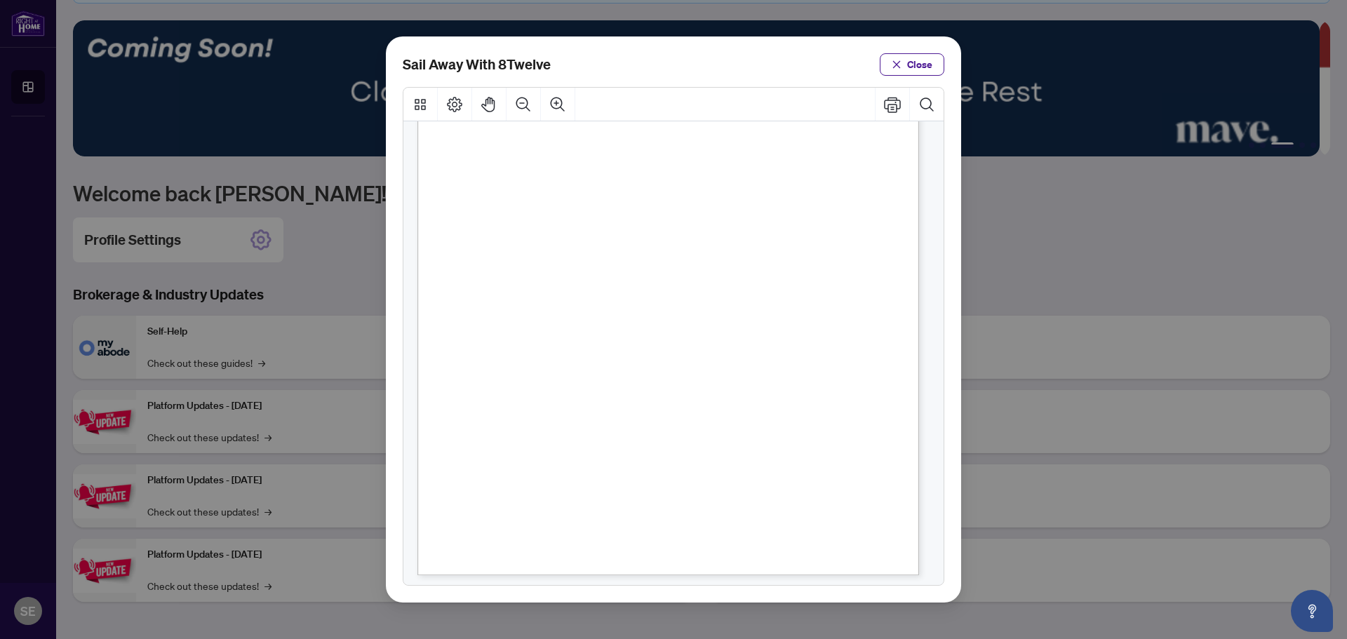
scroll to position [210, 0]
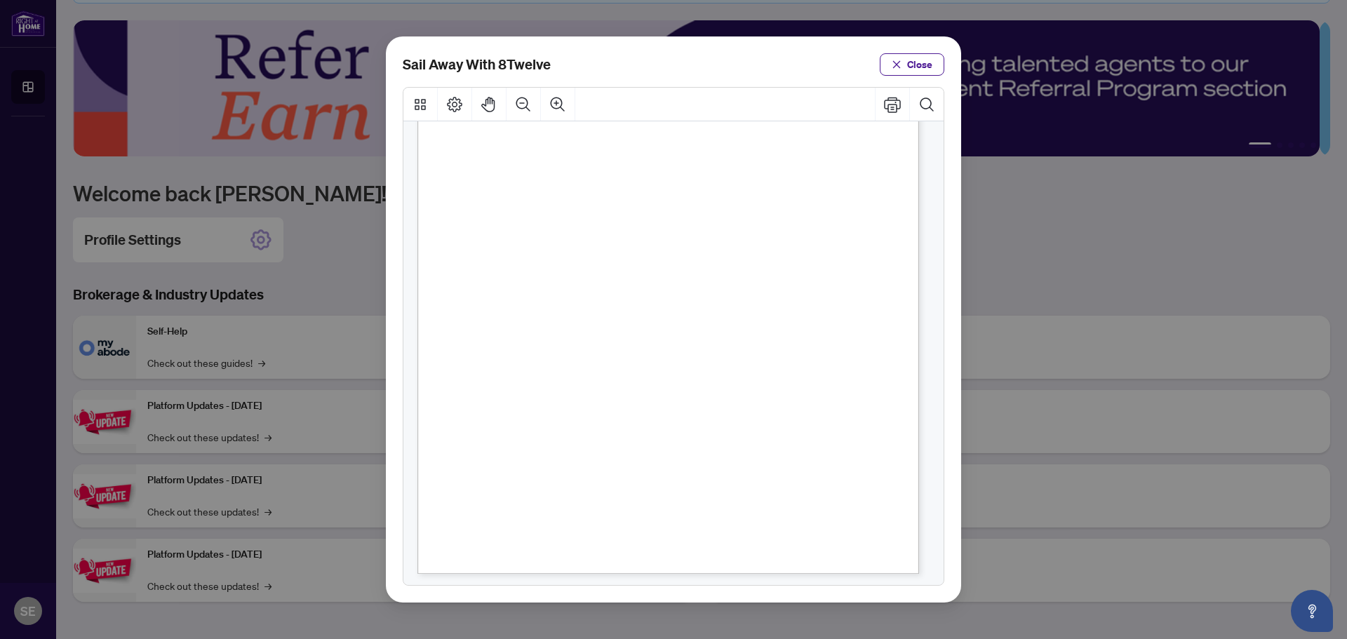
click at [910, 65] on span "Close" at bounding box center [919, 64] width 25 height 22
